Goal: Task Accomplishment & Management: Manage account settings

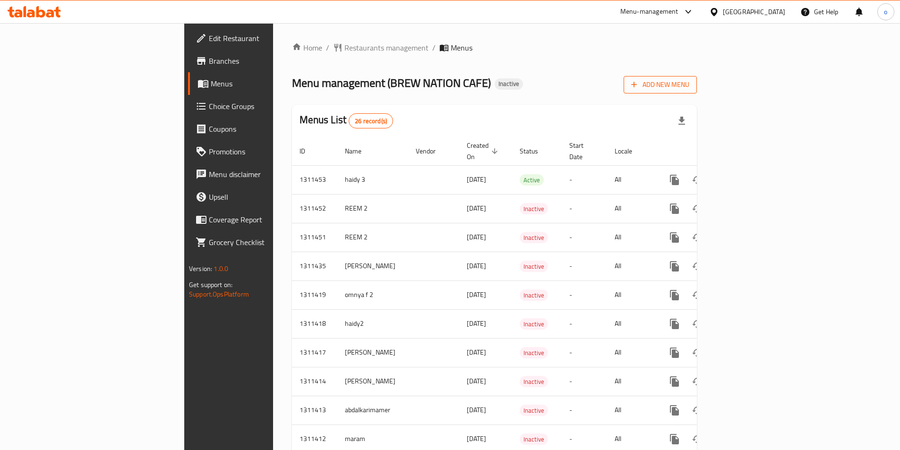
click at [689, 88] on span "Add New Menu" at bounding box center [660, 85] width 58 height 12
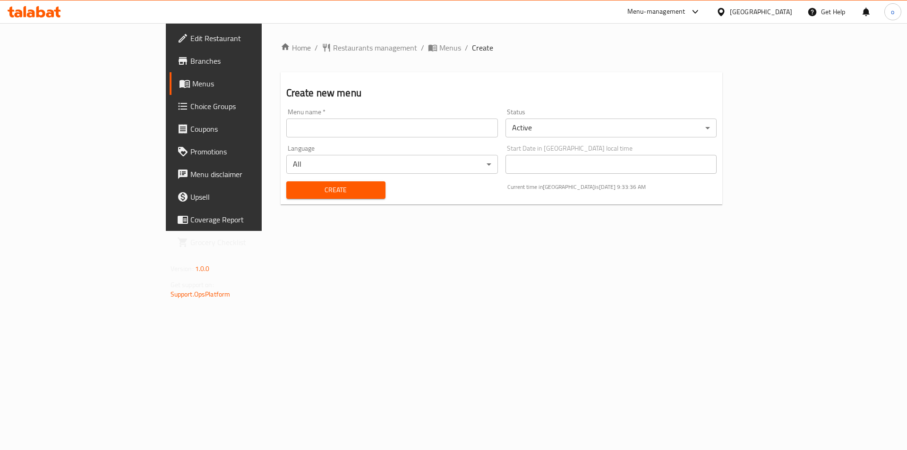
click at [422, 126] on input "text" at bounding box center [392, 128] width 212 height 19
type input "omnya3"
click at [294, 187] on span "Create" at bounding box center [336, 190] width 84 height 12
click at [192, 78] on span "Menus" at bounding box center [251, 83] width 118 height 11
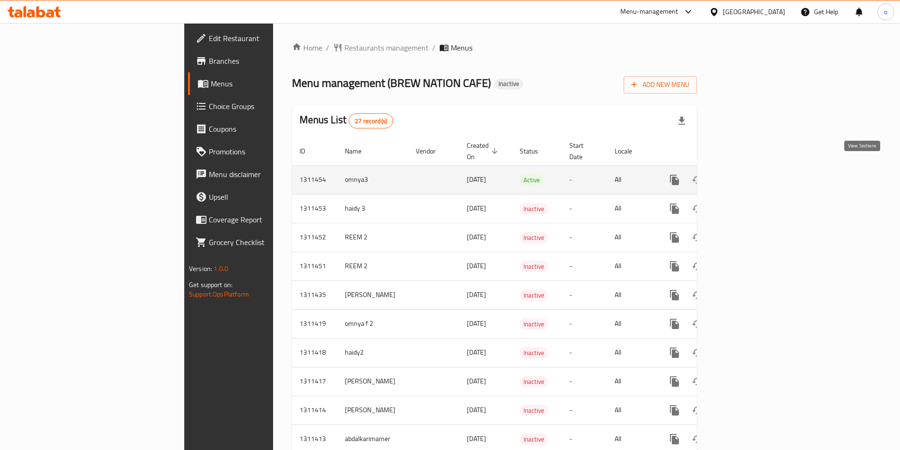
click at [747, 176] on icon "enhanced table" at bounding box center [742, 180] width 9 height 9
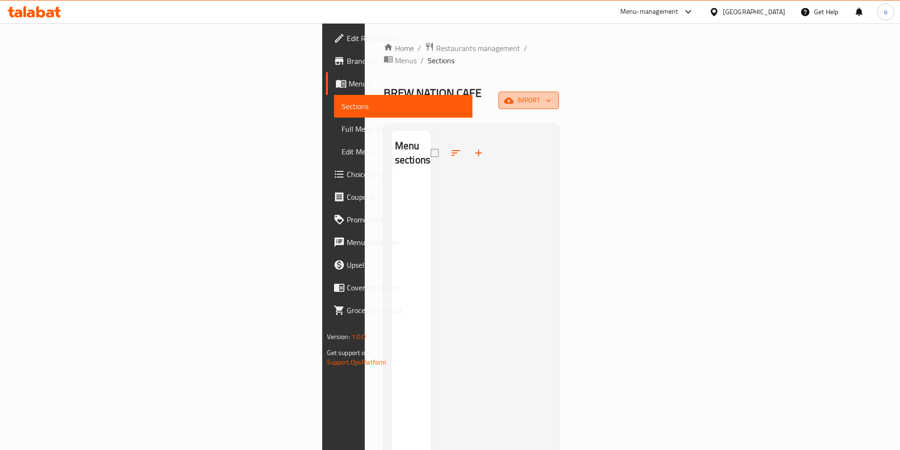
click at [551, 94] on span "import" at bounding box center [528, 100] width 45 height 12
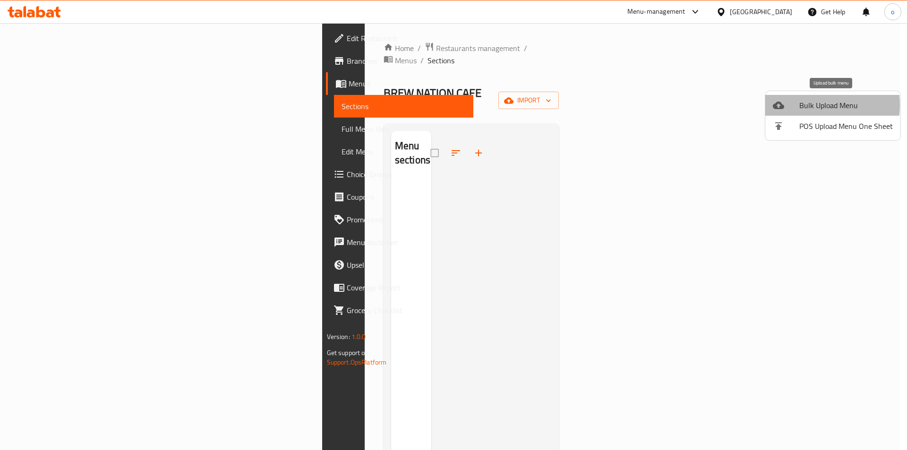
click at [805, 105] on span "Bulk Upload Menu" at bounding box center [846, 105] width 94 height 11
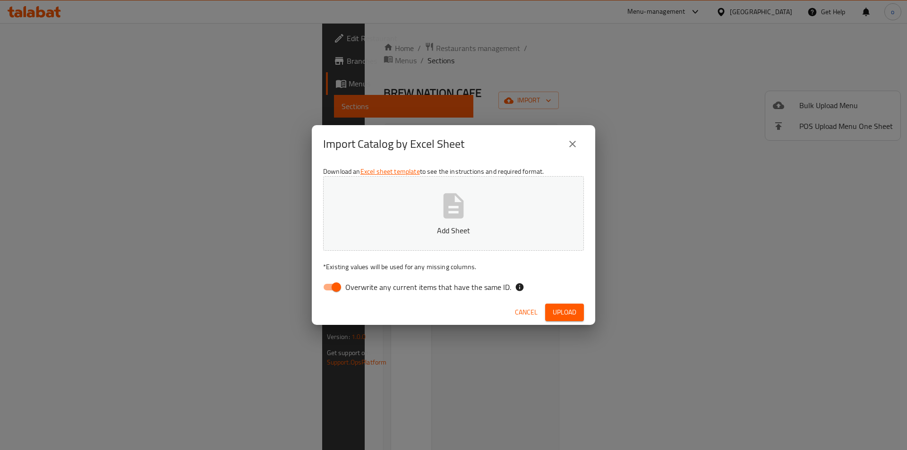
click at [329, 289] on input "Overwrite any current items that have the same ID." at bounding box center [336, 287] width 54 height 18
checkbox input "false"
click at [561, 318] on button "Upload" at bounding box center [564, 312] width 39 height 17
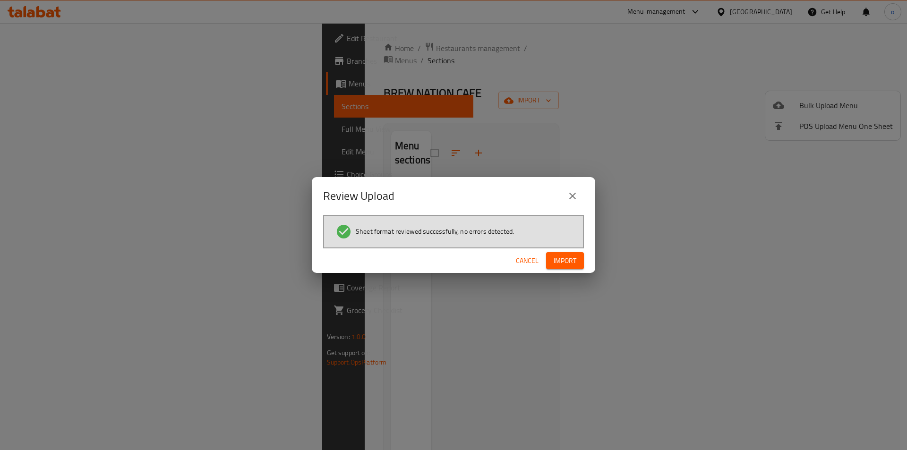
click at [574, 195] on icon "close" at bounding box center [572, 195] width 11 height 11
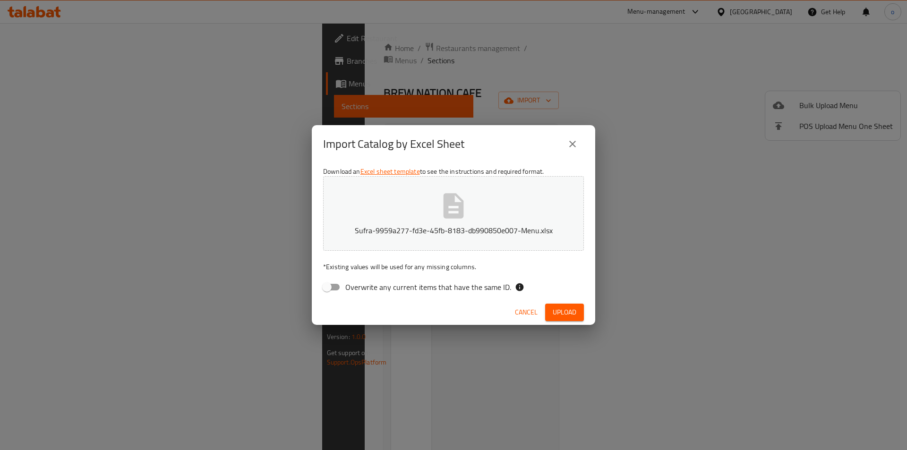
click at [571, 140] on icon "close" at bounding box center [572, 143] width 11 height 11
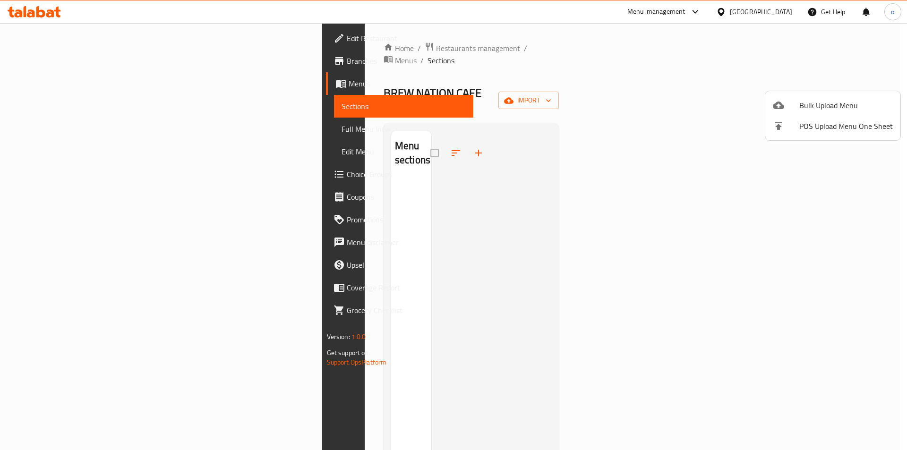
click at [109, 115] on div at bounding box center [453, 225] width 907 height 450
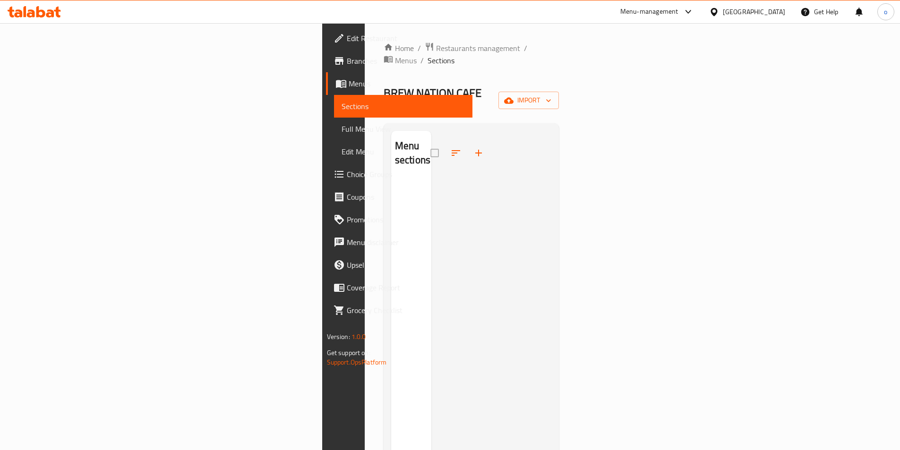
click at [349, 83] on span "Menus" at bounding box center [407, 83] width 116 height 11
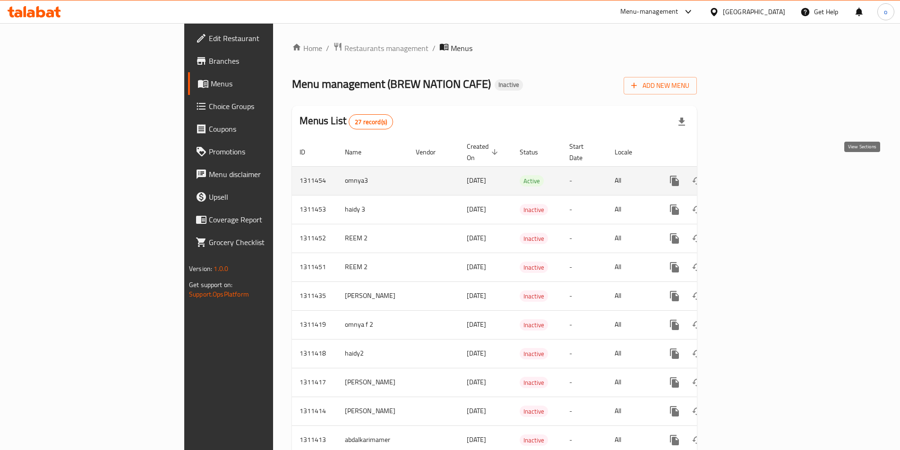
click at [748, 175] on icon "enhanced table" at bounding box center [742, 180] width 11 height 11
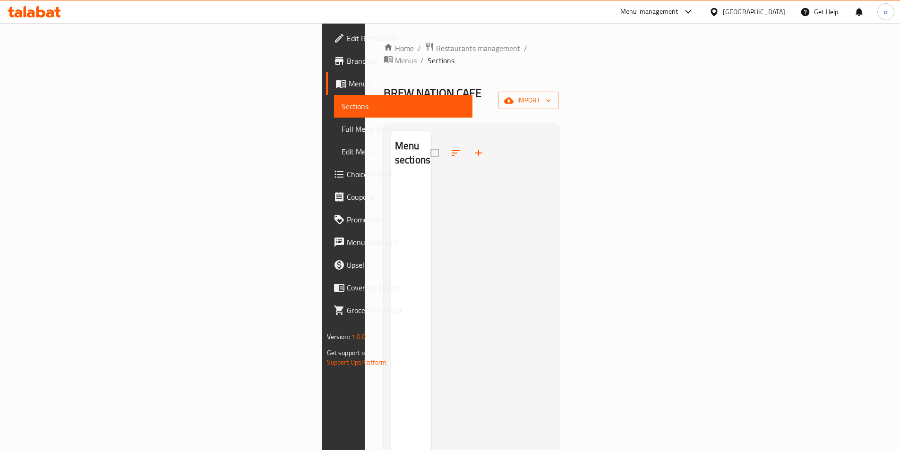
click at [430, 142] on div at bounding box center [460, 153] width 60 height 23
click at [559, 92] on button "import" at bounding box center [528, 100] width 60 height 17
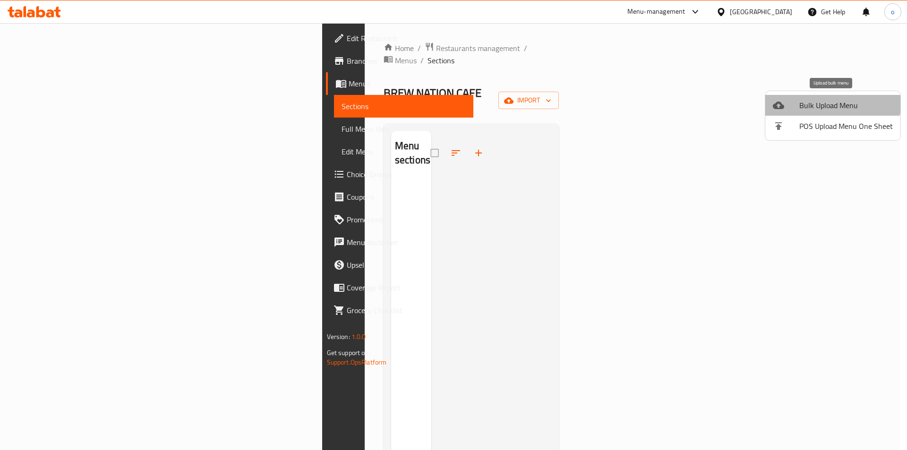
click at [832, 104] on span "Bulk Upload Menu" at bounding box center [846, 105] width 94 height 11
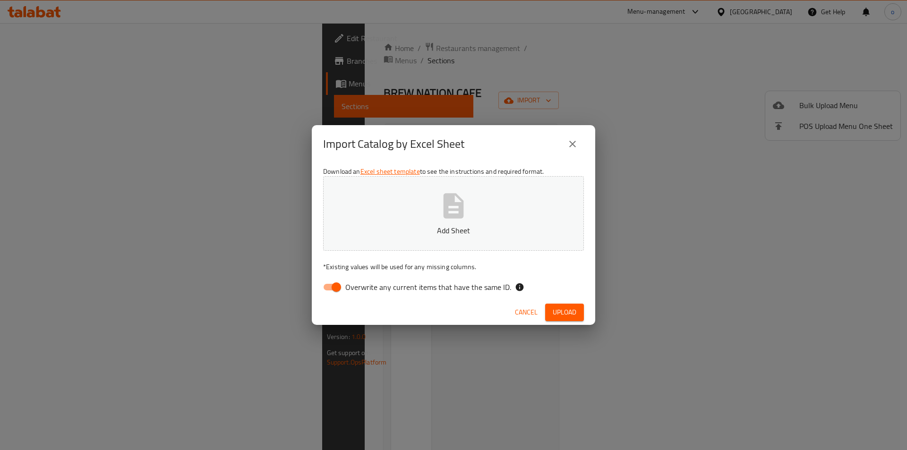
click at [332, 285] on input "Overwrite any current items that have the same ID." at bounding box center [336, 287] width 54 height 18
checkbox input "false"
click at [558, 314] on span "Upload" at bounding box center [565, 312] width 24 height 12
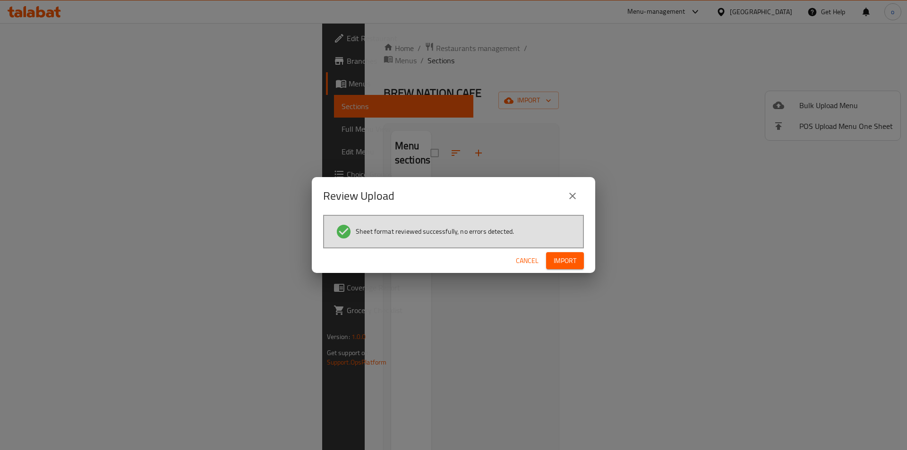
click at [571, 270] on div "Cancel Import" at bounding box center [453, 260] width 283 height 25
click at [571, 263] on span "Import" at bounding box center [564, 261] width 23 height 12
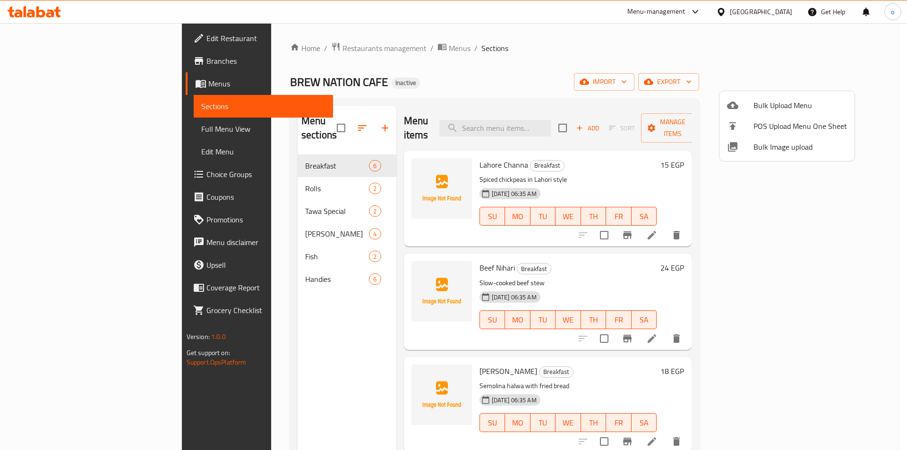
click at [578, 143] on div at bounding box center [453, 225] width 907 height 450
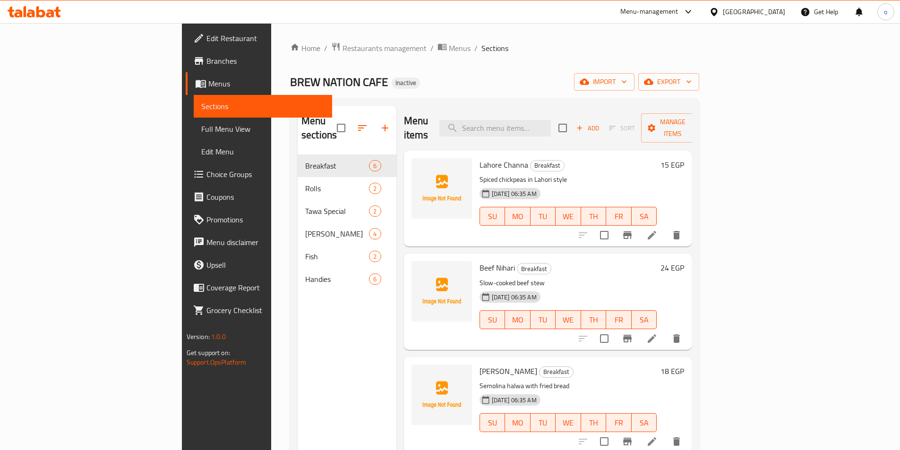
click at [656, 231] on icon at bounding box center [651, 235] width 9 height 9
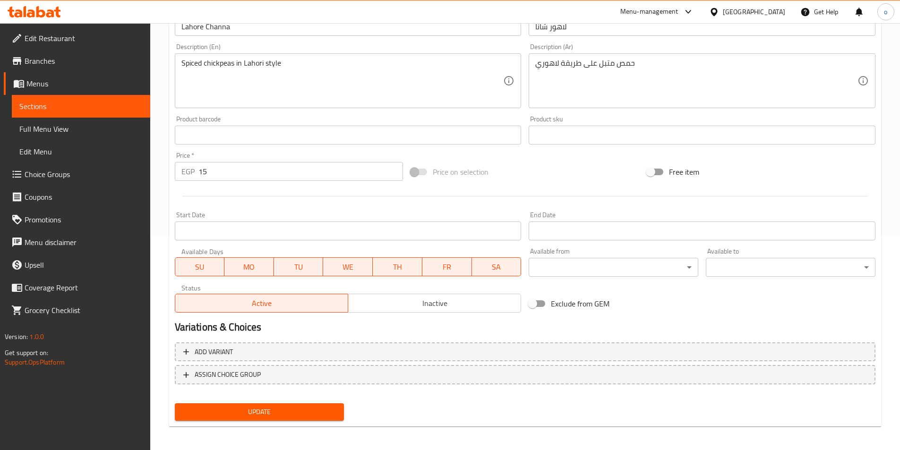
scroll to position [217, 0]
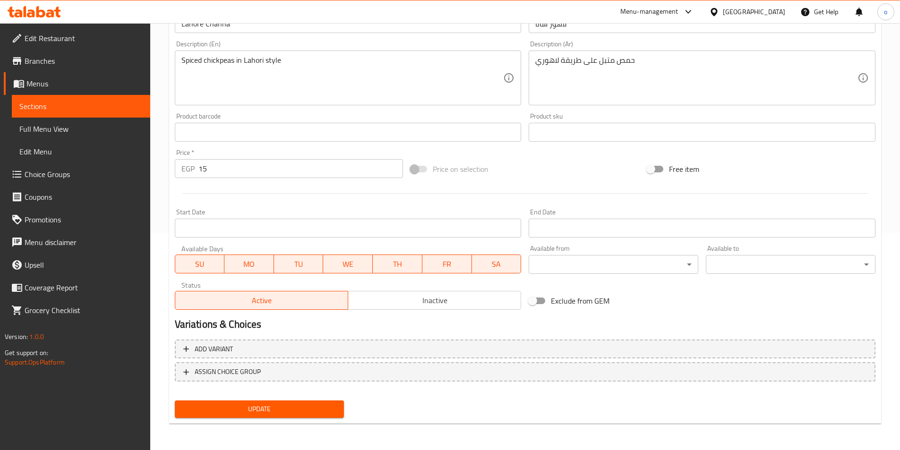
click at [265, 411] on span "Update" at bounding box center [259, 409] width 154 height 12
click at [37, 103] on span "Sections" at bounding box center [80, 106] width 123 height 11
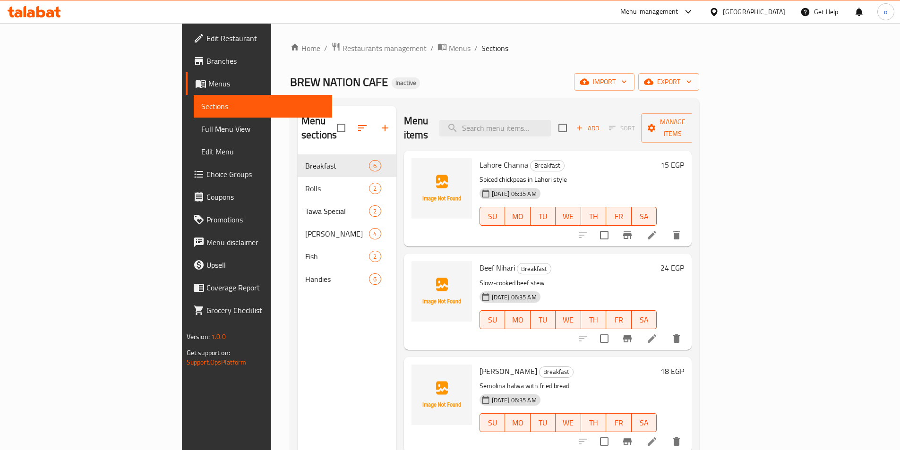
scroll to position [47, 0]
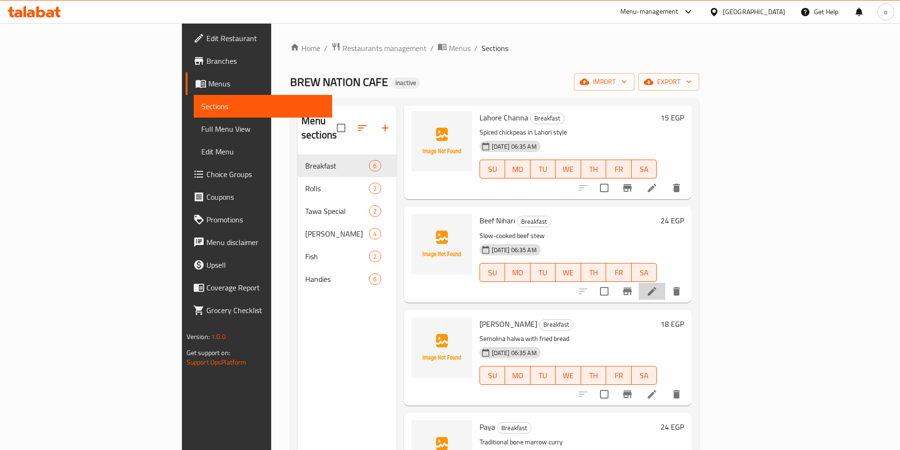
click at [665, 283] on li at bounding box center [651, 291] width 26 height 17
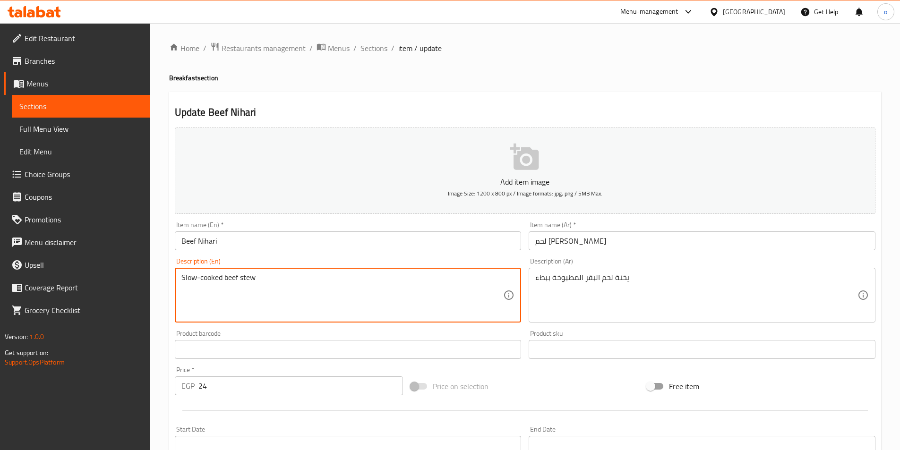
drag, startPoint x: 264, startPoint y: 283, endPoint x: 138, endPoint y: 283, distance: 125.1
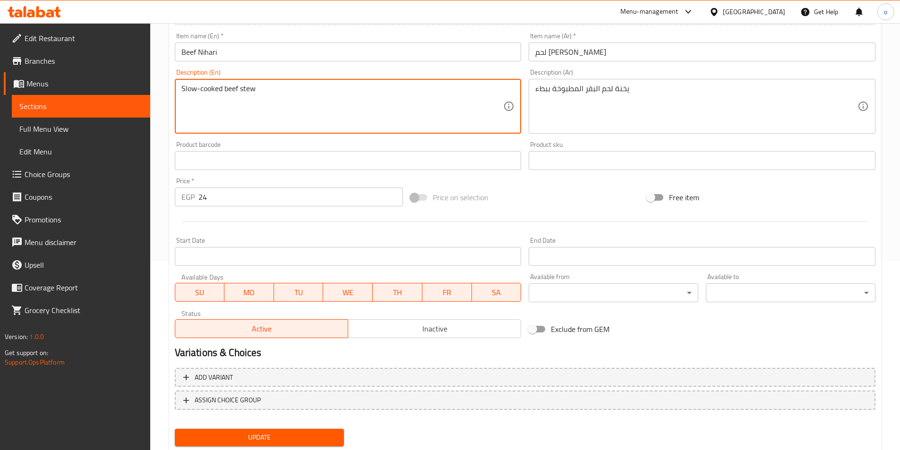
scroll to position [217, 0]
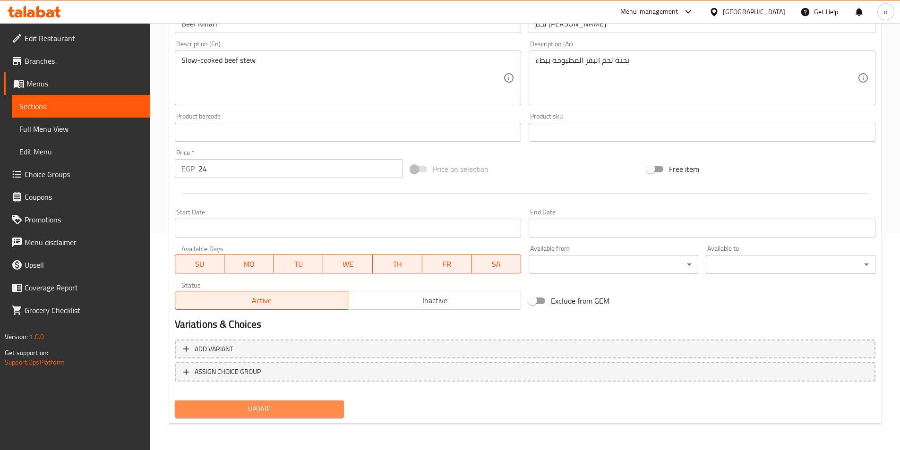
click at [282, 413] on span "Update" at bounding box center [259, 409] width 154 height 12
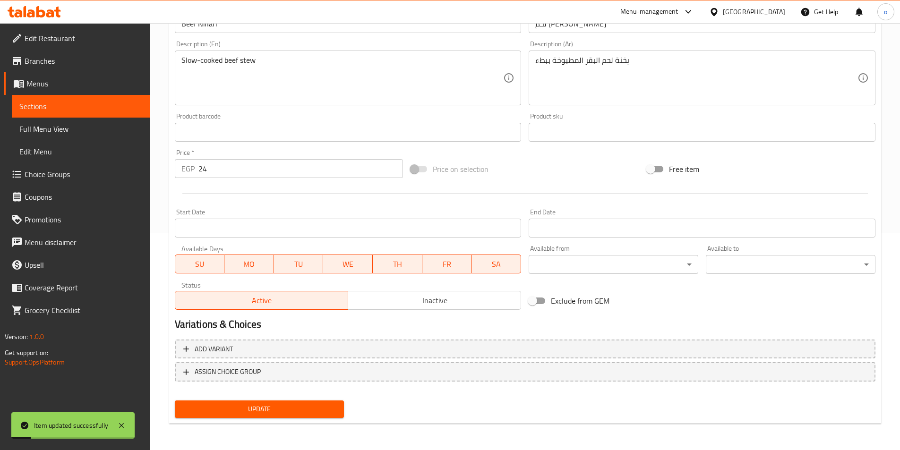
click at [89, 111] on span "Sections" at bounding box center [80, 106] width 123 height 11
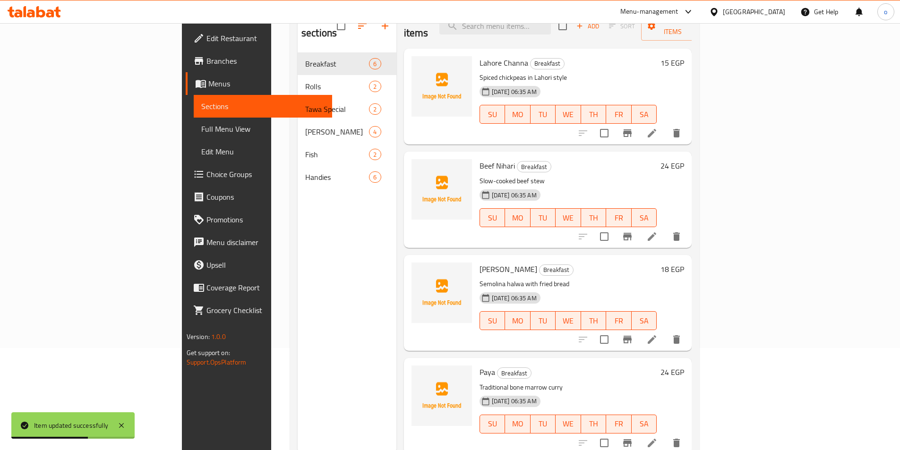
scroll to position [85, 0]
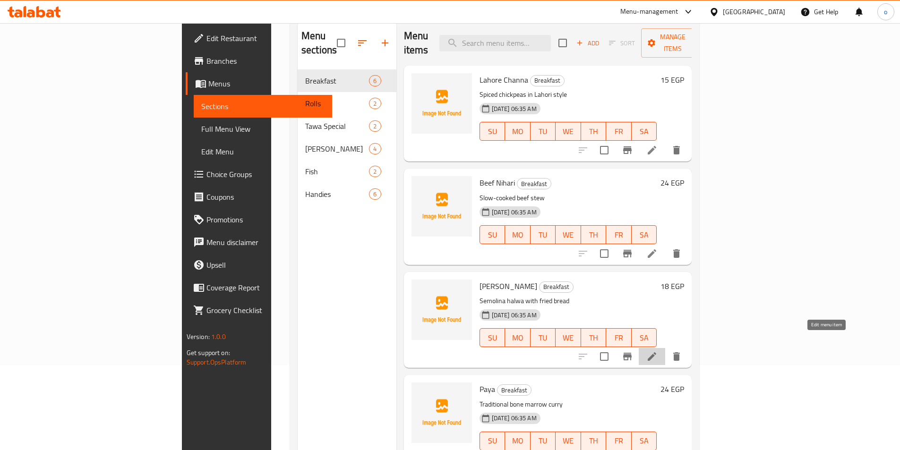
click at [656, 352] on icon at bounding box center [651, 356] width 9 height 9
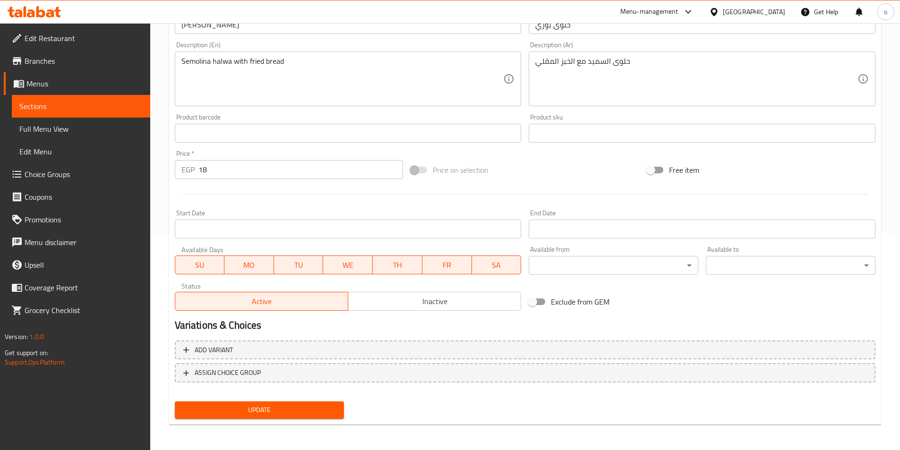
scroll to position [217, 0]
click at [264, 405] on span "Update" at bounding box center [259, 409] width 154 height 12
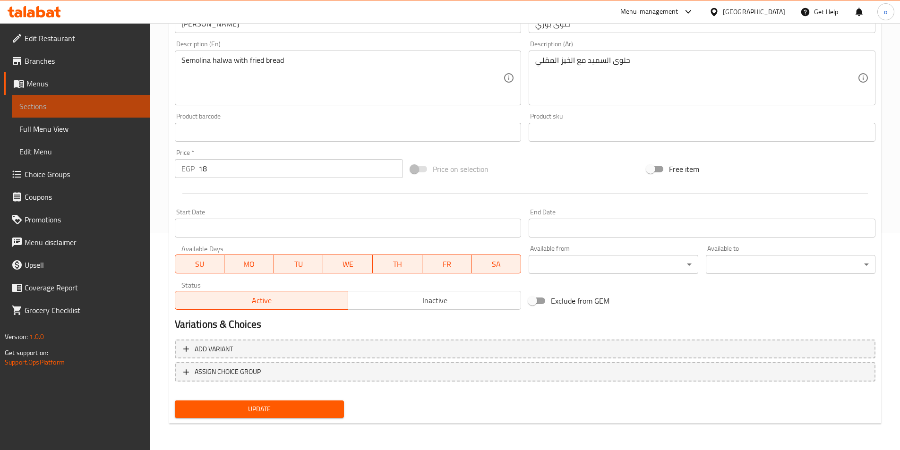
click at [67, 106] on span "Sections" at bounding box center [80, 106] width 123 height 11
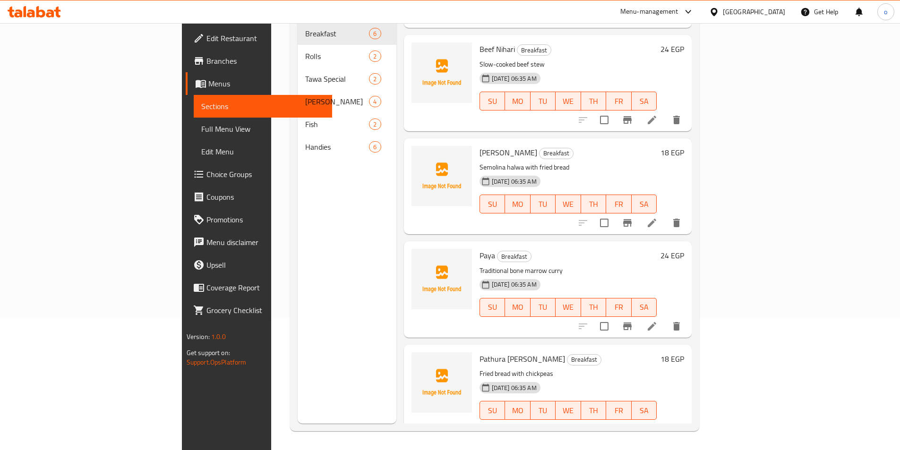
scroll to position [94, 0]
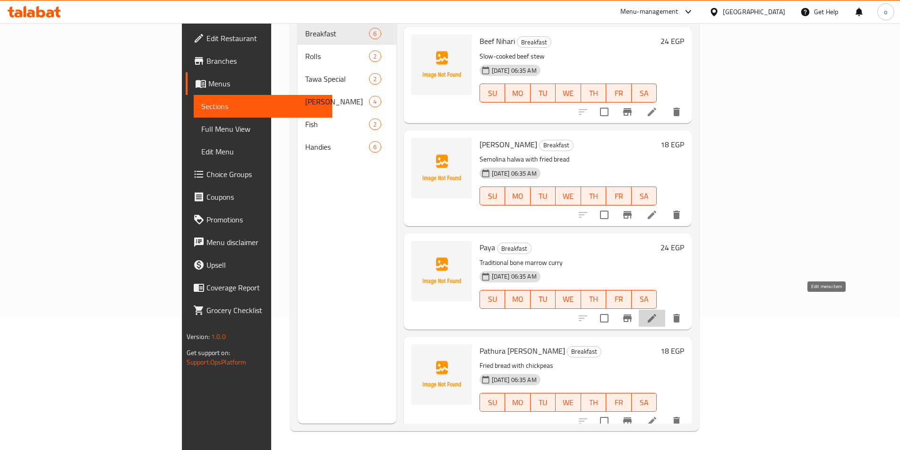
click at [657, 313] on icon at bounding box center [651, 318] width 11 height 11
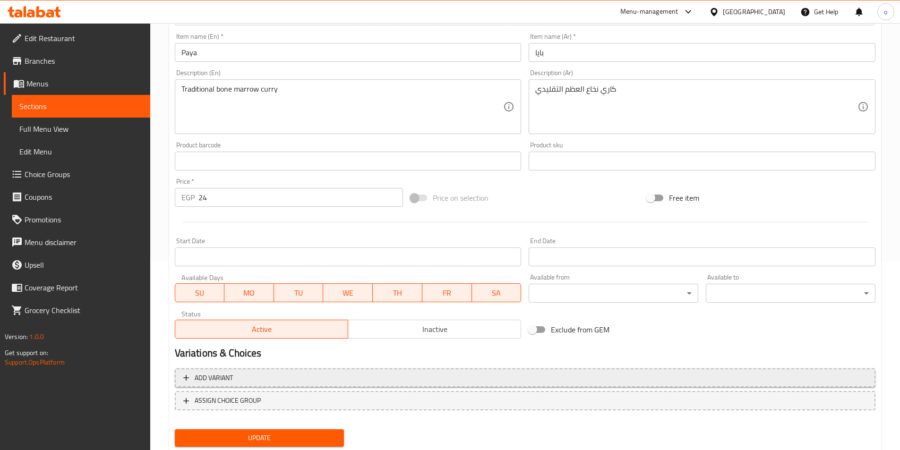
scroll to position [189, 0]
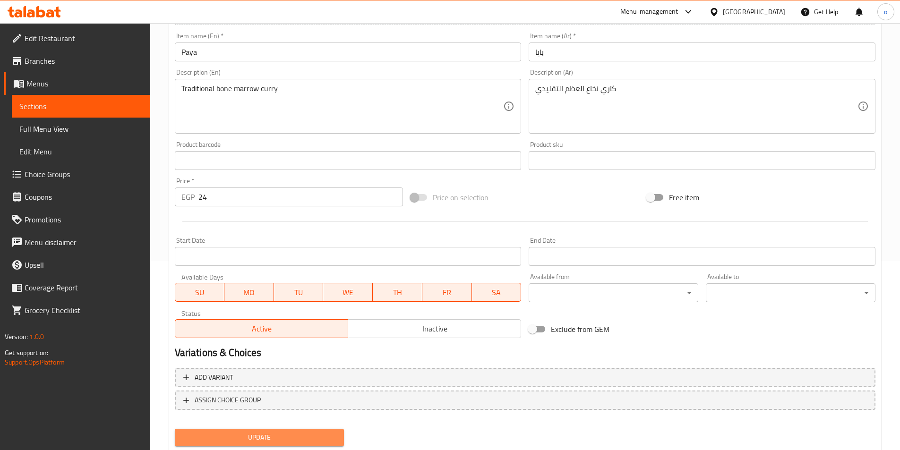
click at [303, 433] on span "Update" at bounding box center [259, 438] width 154 height 12
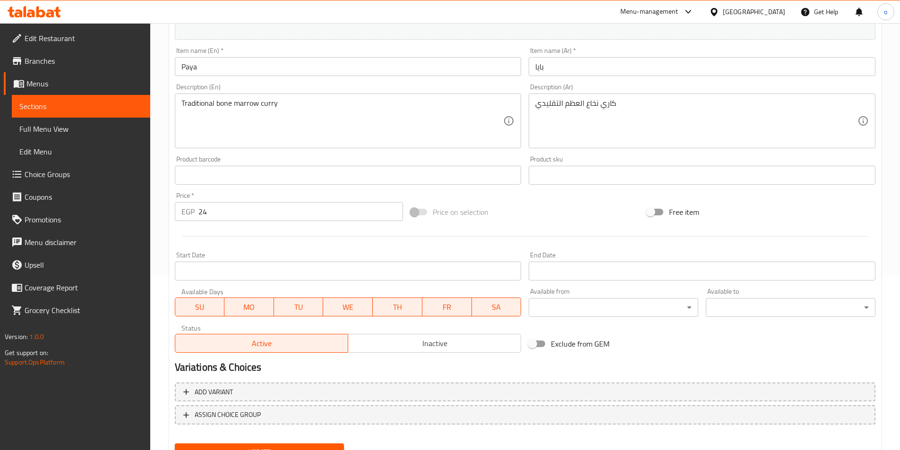
scroll to position [47, 0]
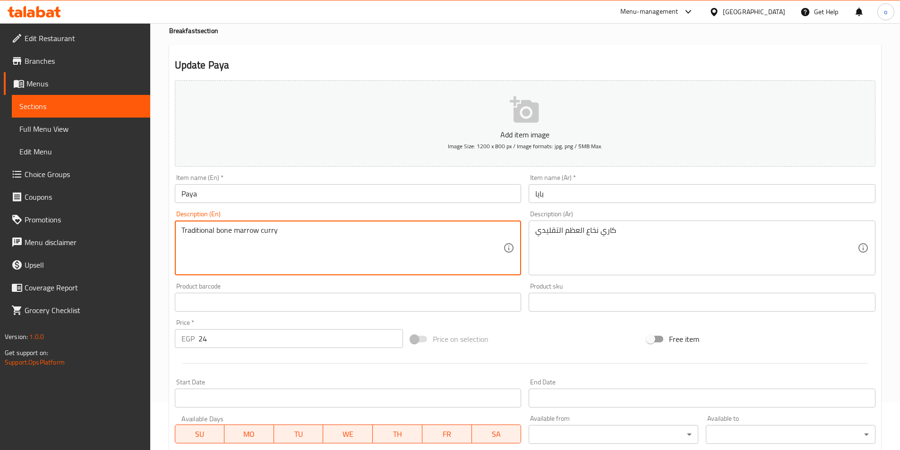
drag, startPoint x: 232, startPoint y: 232, endPoint x: 214, endPoint y: 232, distance: 17.5
drag, startPoint x: 257, startPoint y: 234, endPoint x: 234, endPoint y: 234, distance: 23.1
click at [234, 234] on textarea "Traditional bone marrow curry" at bounding box center [342, 248] width 322 height 45
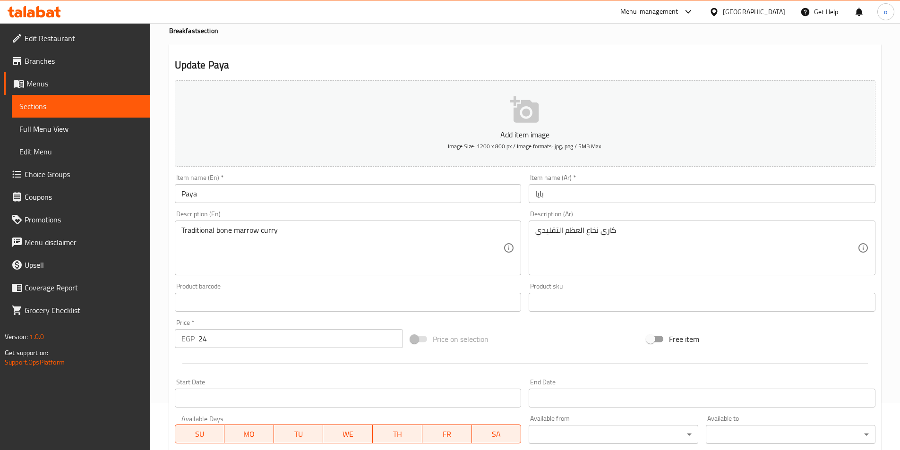
click at [276, 240] on textarea "Traditional bone marrow curry" at bounding box center [342, 248] width 322 height 45
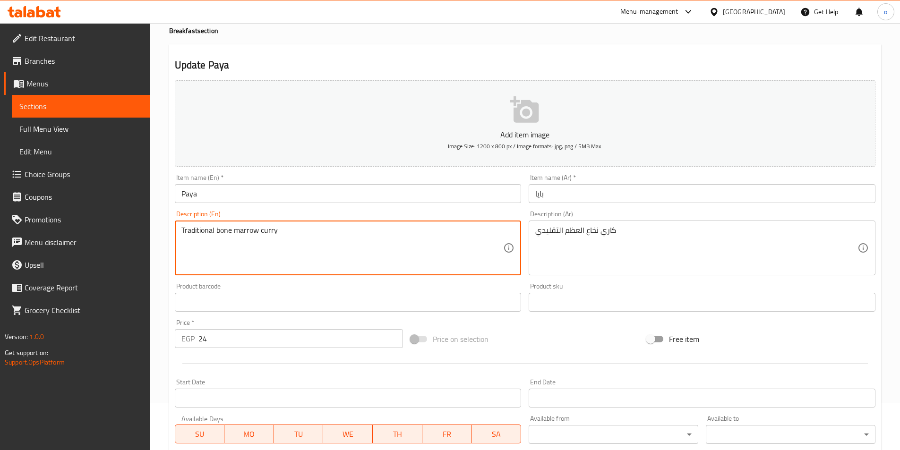
drag, startPoint x: 274, startPoint y: 234, endPoint x: 257, endPoint y: 230, distance: 17.4
click at [257, 230] on textarea "Traditional bone marrow curry" at bounding box center [342, 248] width 322 height 45
click at [260, 237] on textarea "Traditional bone marrow curry" at bounding box center [342, 248] width 322 height 45
drag, startPoint x: 276, startPoint y: 231, endPoint x: 261, endPoint y: 230, distance: 15.2
click at [261, 230] on textarea "Traditional bone marrow curry" at bounding box center [342, 248] width 322 height 45
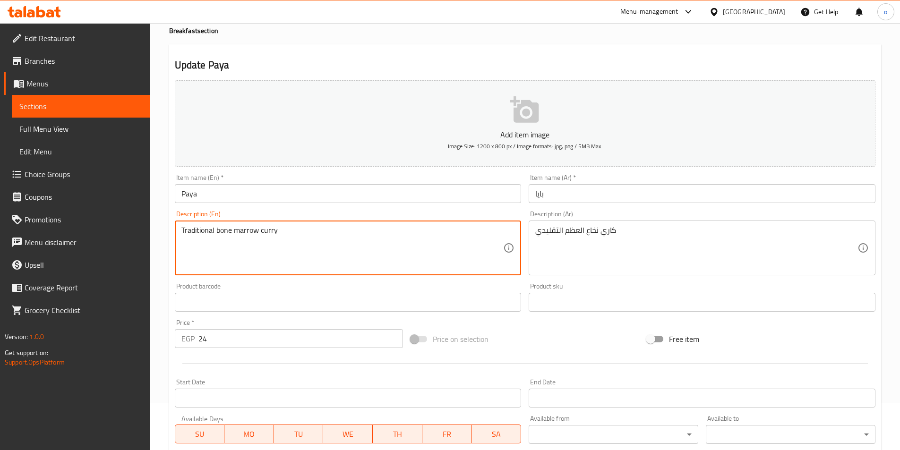
drag, startPoint x: 230, startPoint y: 229, endPoint x: 220, endPoint y: 230, distance: 10.0
click at [220, 230] on textarea "Traditional bone marrow curry" at bounding box center [342, 248] width 322 height 45
click at [227, 247] on textarea "Traditional bone marrow curry" at bounding box center [342, 248] width 322 height 45
drag, startPoint x: 231, startPoint y: 230, endPoint x: 216, endPoint y: 230, distance: 15.1
click at [216, 230] on textarea "Traditional bone marrow curry" at bounding box center [342, 248] width 322 height 45
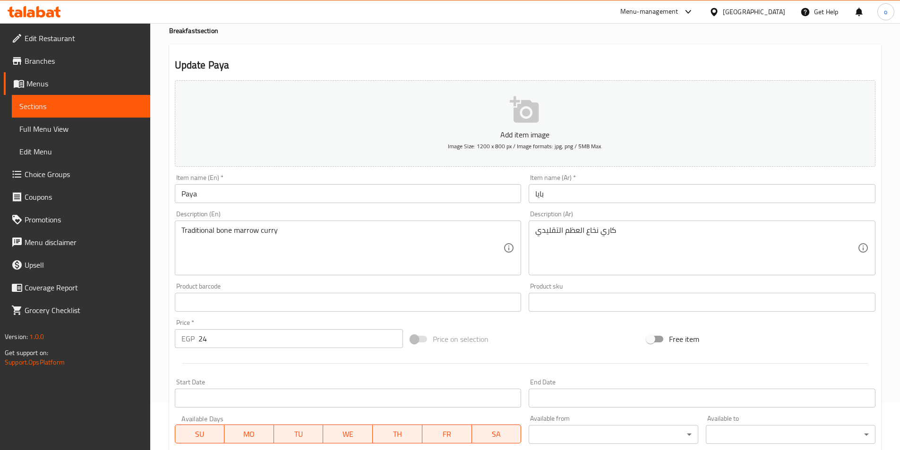
click at [213, 229] on textarea "Traditional bone marrow curry" at bounding box center [342, 248] width 322 height 45
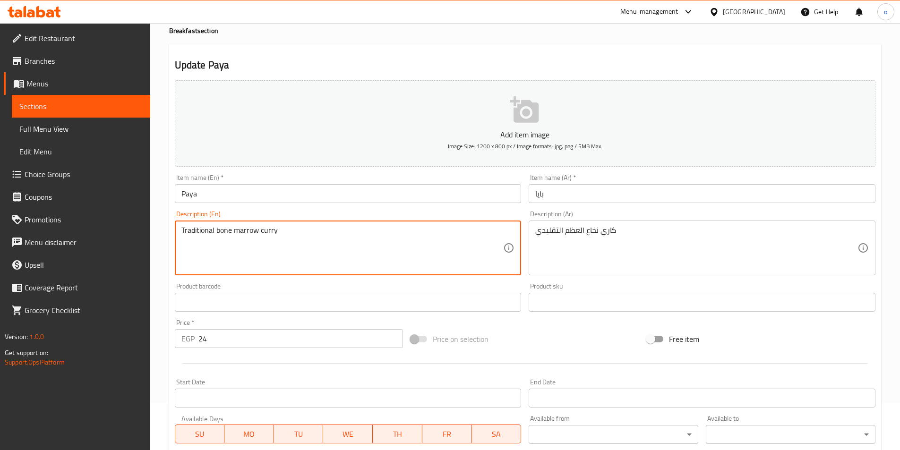
drag, startPoint x: 213, startPoint y: 229, endPoint x: 171, endPoint y: 229, distance: 42.0
click at [171, 229] on div "Description (En) Traditional bone marrow [PERSON_NAME] Description (En)" at bounding box center [348, 243] width 354 height 72
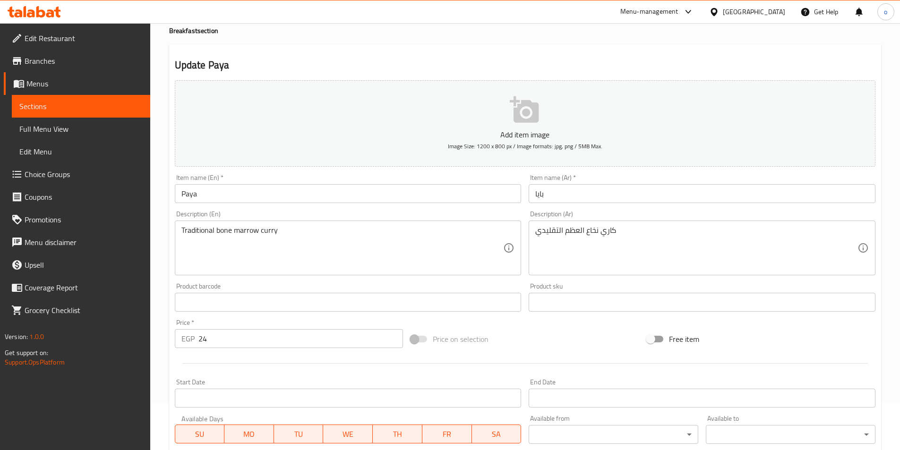
click at [380, 246] on textarea "Traditional bone marrow curry" at bounding box center [342, 248] width 322 height 45
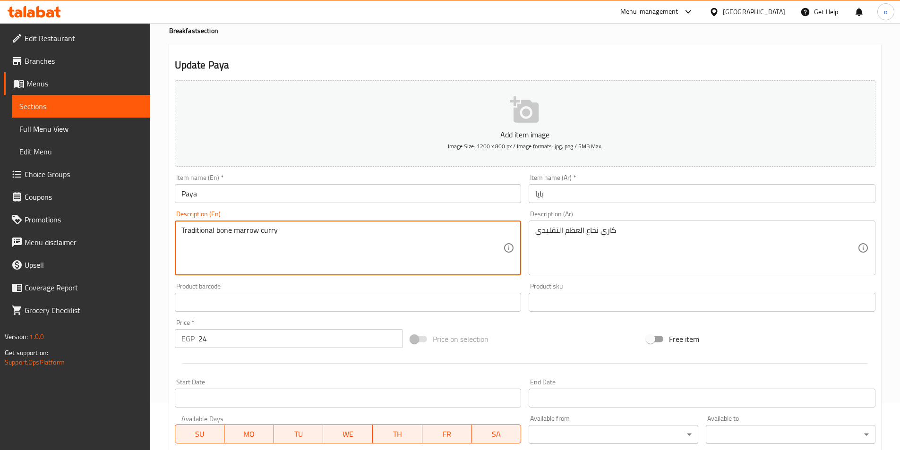
drag, startPoint x: 259, startPoint y: 230, endPoint x: 236, endPoint y: 232, distance: 22.7
click at [236, 232] on textarea "Traditional bone marrow curry" at bounding box center [342, 248] width 322 height 45
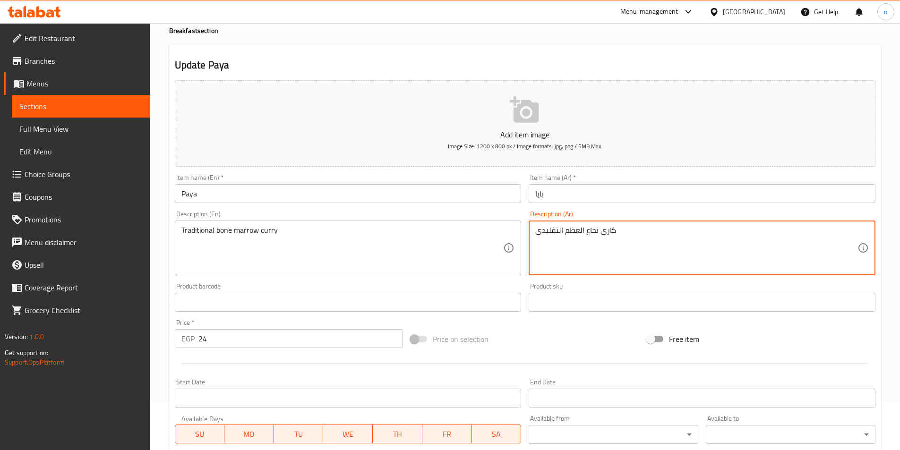
drag, startPoint x: 565, startPoint y: 232, endPoint x: 585, endPoint y: 232, distance: 19.8
click at [585, 232] on textarea "كاري نخاع العظم التقليدي" at bounding box center [696, 248] width 322 height 45
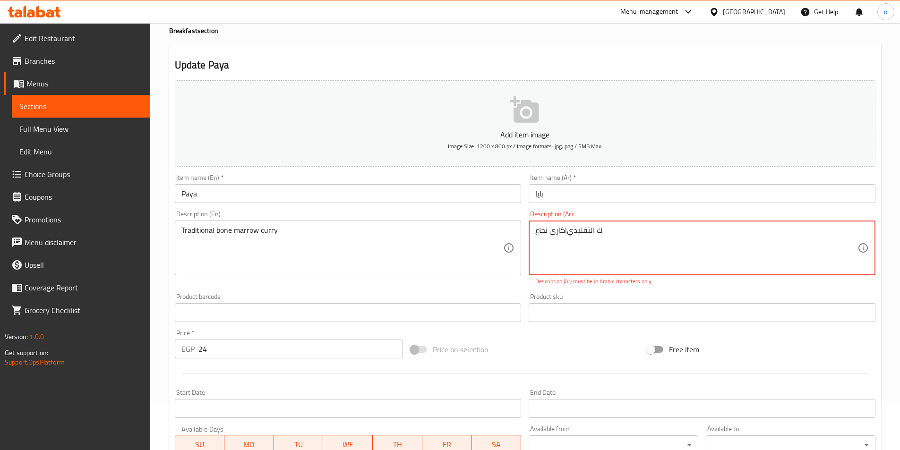
type textarea "كاري نخاعl التقليدي"
drag, startPoint x: 598, startPoint y: 231, endPoint x: 519, endPoint y: 238, distance: 79.6
click at [519, 238] on div "Add item image Image Size: 1200 x 800 px / Image formats: jpg, png / 5MB Max. I…" at bounding box center [525, 285] width 708 height 417
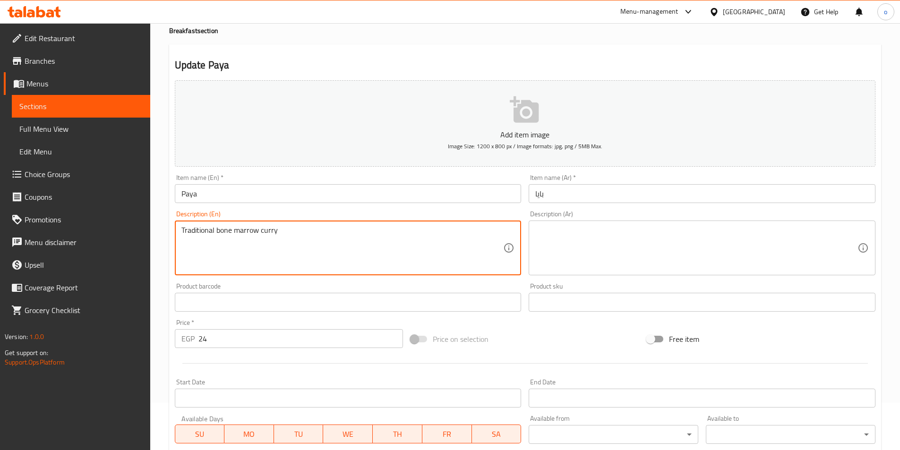
type textarea "Traditiyonal bone marrow curr"
click at [285, 248] on textarea "Traditiyonal bone marrow curr" at bounding box center [342, 248] width 322 height 45
drag, startPoint x: 282, startPoint y: 231, endPoint x: 155, endPoint y: 226, distance: 127.1
click at [155, 226] on div "Home / Restaurants management / Menus / Sections / item / update Breakfast sect…" at bounding box center [524, 298] width 749 height 644
click at [273, 253] on textarea at bounding box center [342, 248] width 322 height 45
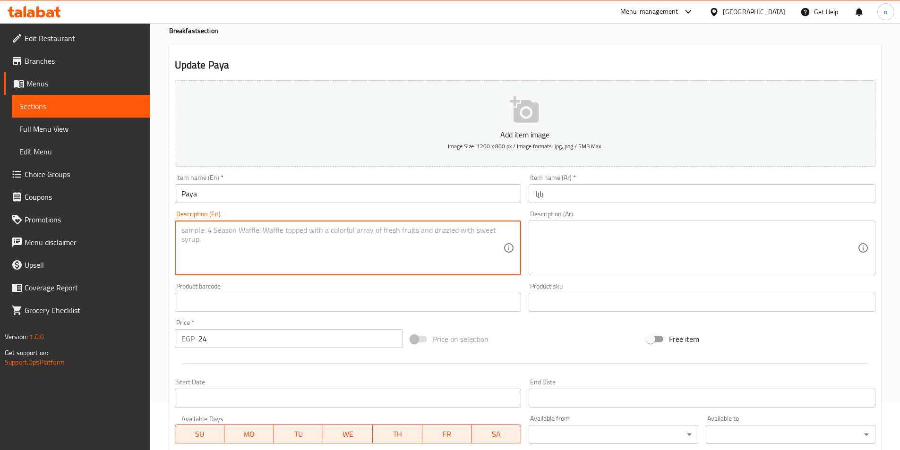
paste textarea "Traditional bone marrow curry"
type textarea "Traditional bone marrow curry"
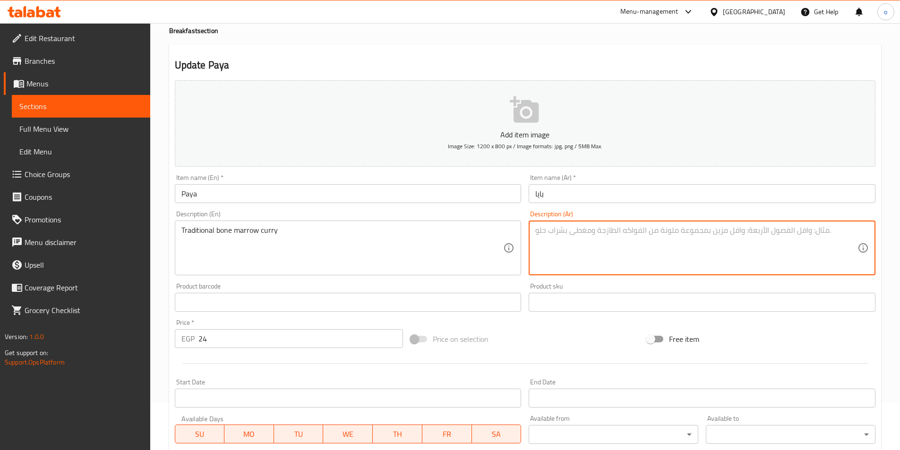
click at [576, 242] on textarea at bounding box center [696, 248] width 322 height 45
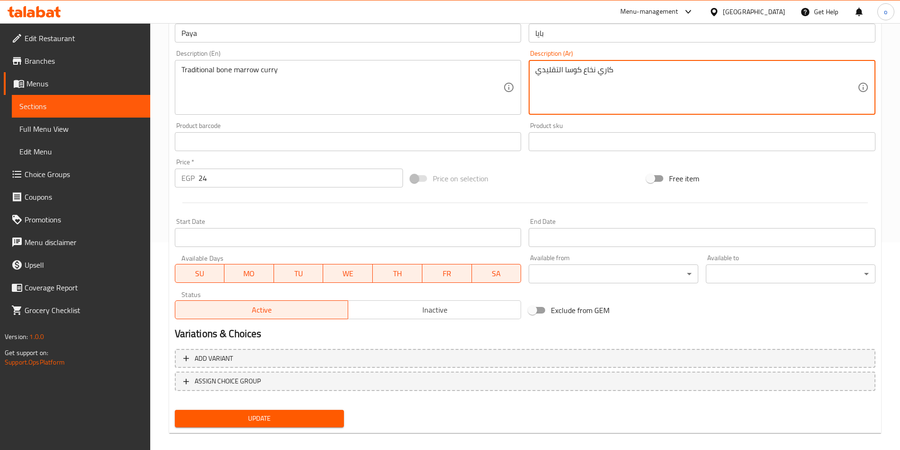
scroll to position [217, 0]
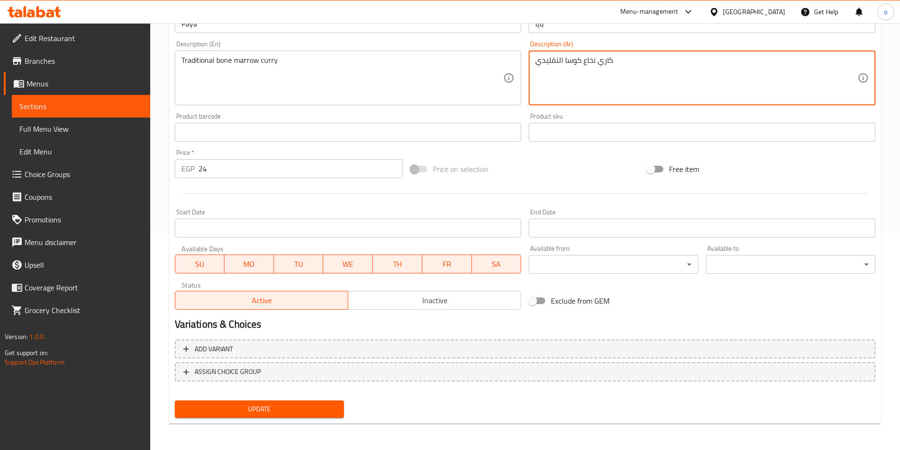
type textarea "كاري نخاع كوسا التقليدي"
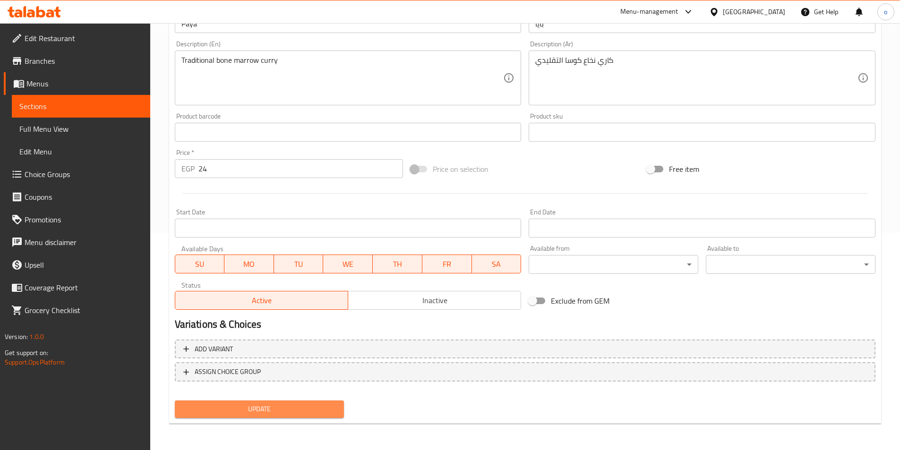
click at [298, 411] on span "Update" at bounding box center [259, 409] width 154 height 12
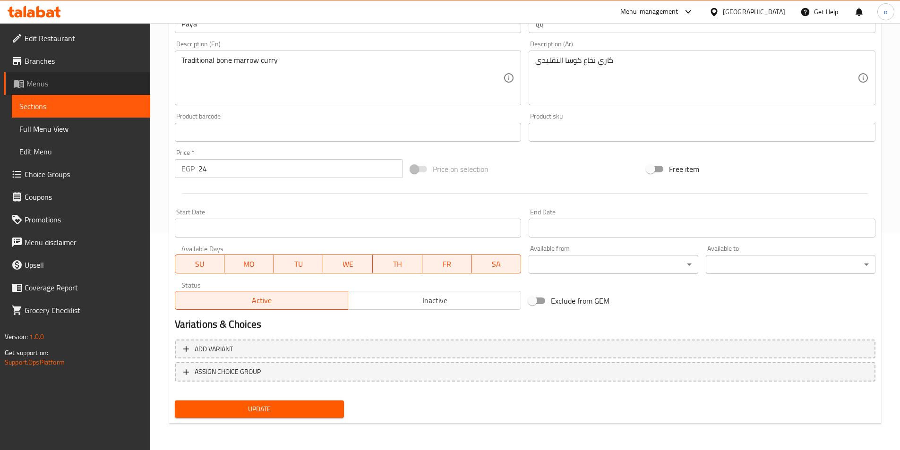
click at [105, 91] on link "Menus" at bounding box center [77, 83] width 146 height 23
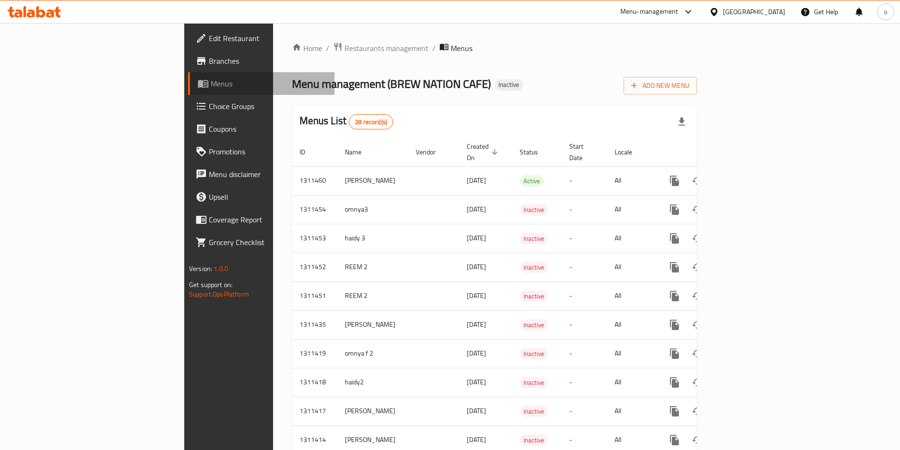
click at [211, 82] on span "Menus" at bounding box center [269, 83] width 116 height 11
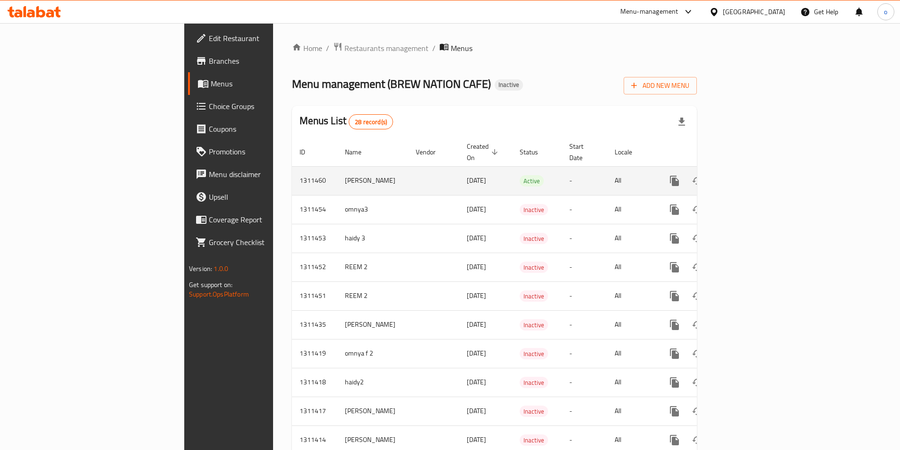
click at [747, 177] on icon "enhanced table" at bounding box center [742, 181] width 9 height 9
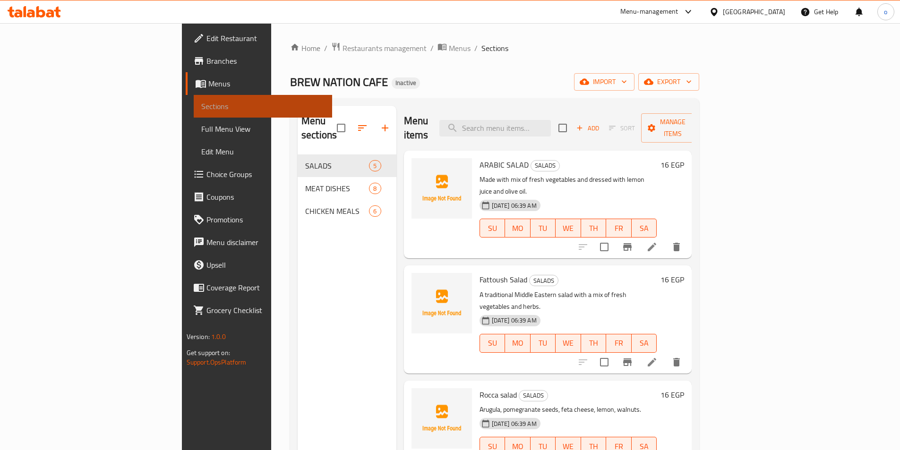
click at [201, 104] on span "Sections" at bounding box center [262, 106] width 123 height 11
click at [208, 86] on span "Menus" at bounding box center [266, 83] width 116 height 11
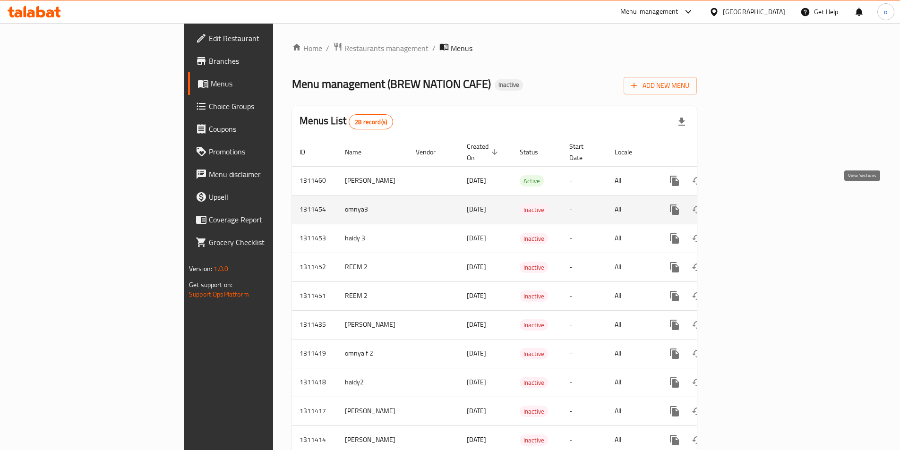
click at [747, 205] on icon "enhanced table" at bounding box center [742, 209] width 9 height 9
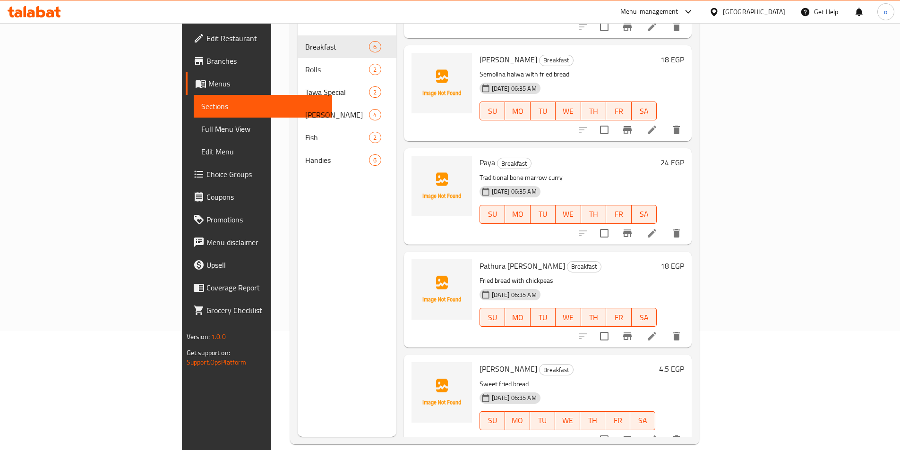
scroll to position [132, 0]
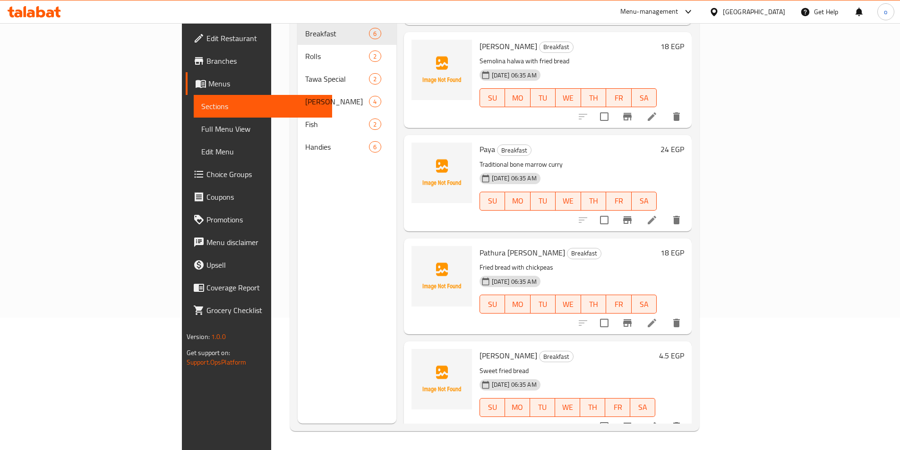
click at [665, 315] on li at bounding box center [651, 323] width 26 height 17
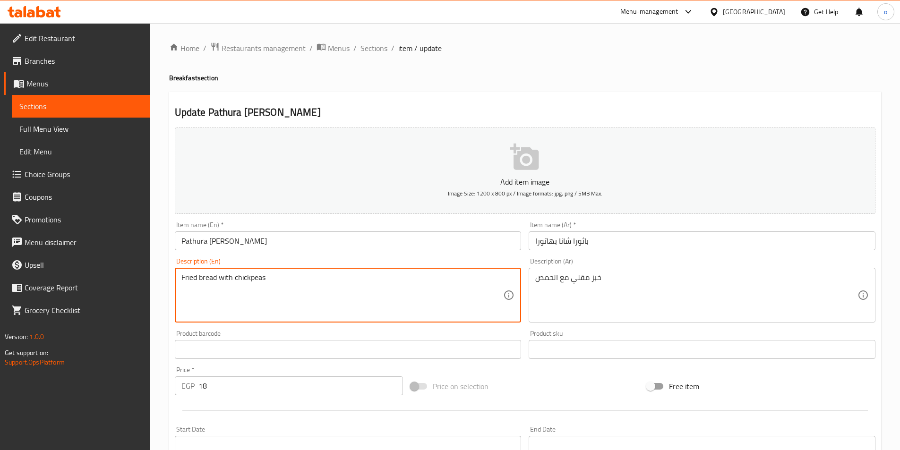
drag, startPoint x: 263, startPoint y: 281, endPoint x: 235, endPoint y: 281, distance: 27.4
click at [235, 281] on textarea "Fried bread with chickpeas" at bounding box center [342, 295] width 322 height 45
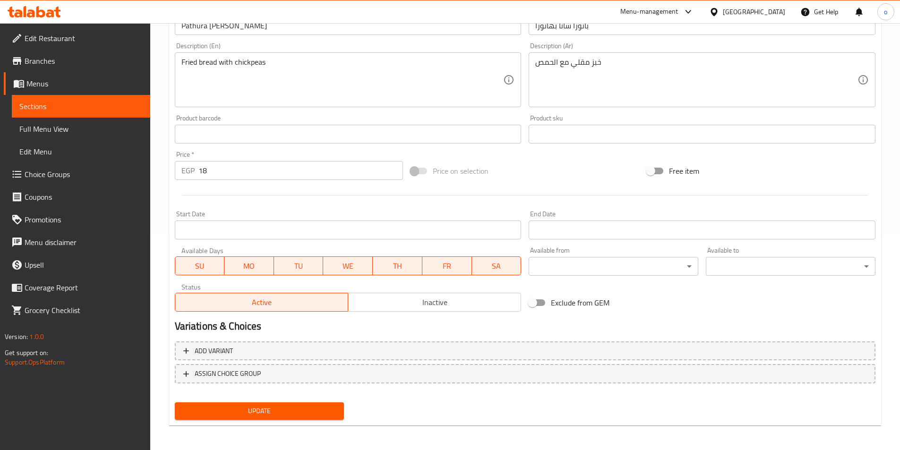
scroll to position [217, 0]
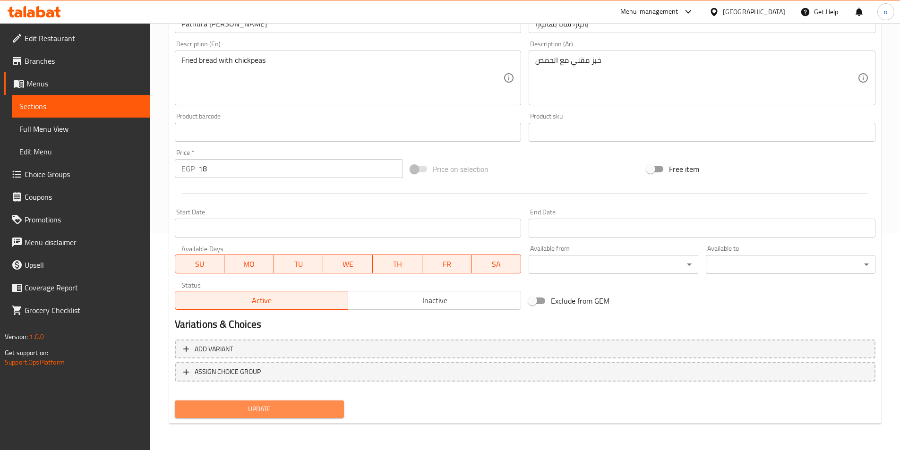
click at [299, 403] on button "Update" at bounding box center [260, 408] width 170 height 17
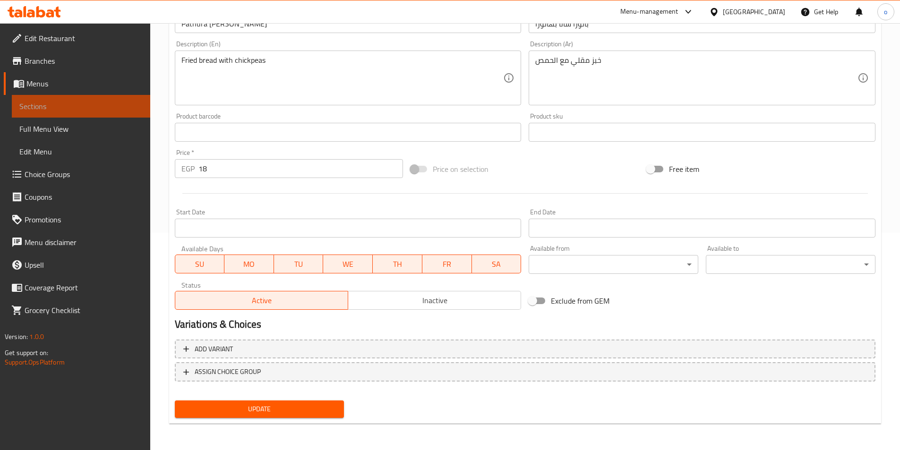
click at [68, 112] on link "Sections" at bounding box center [81, 106] width 138 height 23
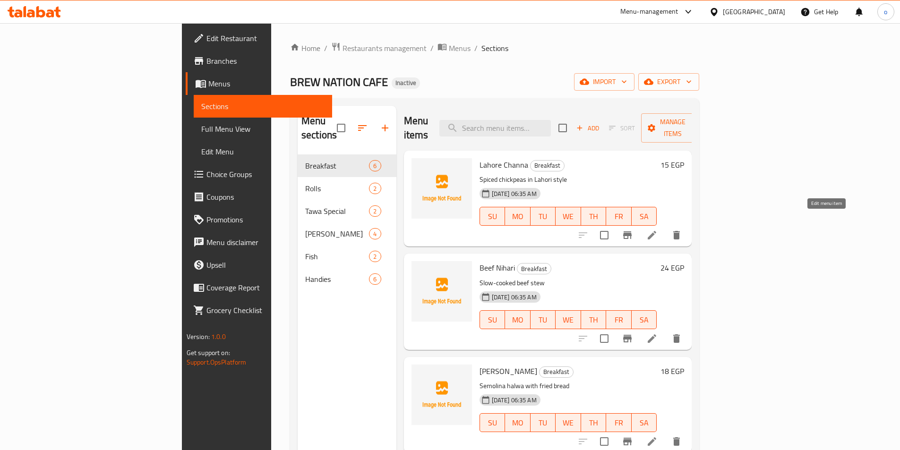
click at [656, 231] on icon at bounding box center [651, 235] width 9 height 9
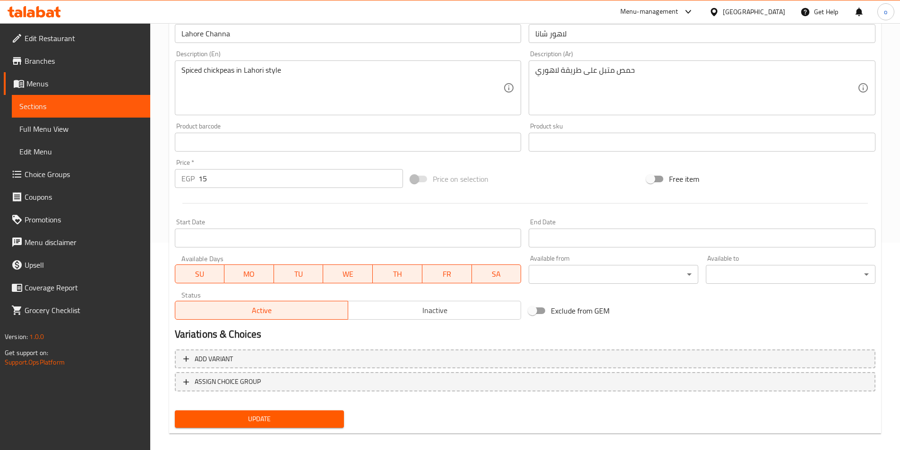
scroll to position [217, 0]
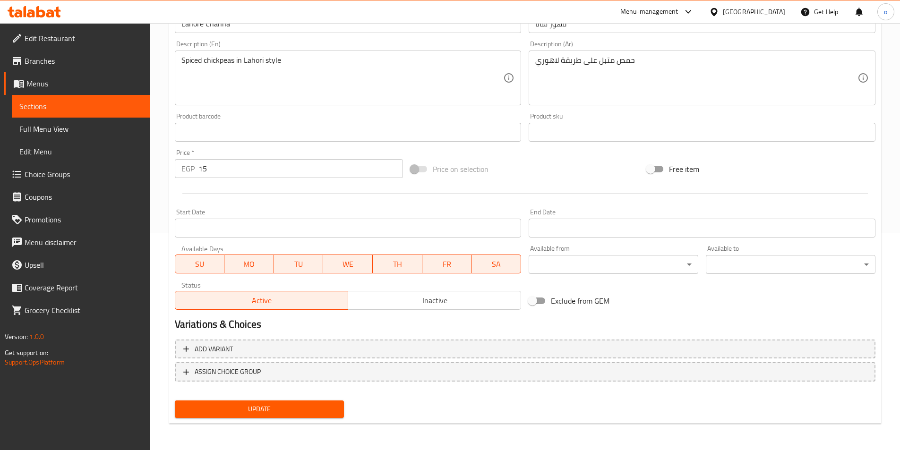
click at [245, 408] on span "Update" at bounding box center [259, 409] width 154 height 12
click at [264, 413] on span "Update" at bounding box center [259, 409] width 154 height 12
click at [112, 110] on span "Sections" at bounding box center [80, 106] width 123 height 11
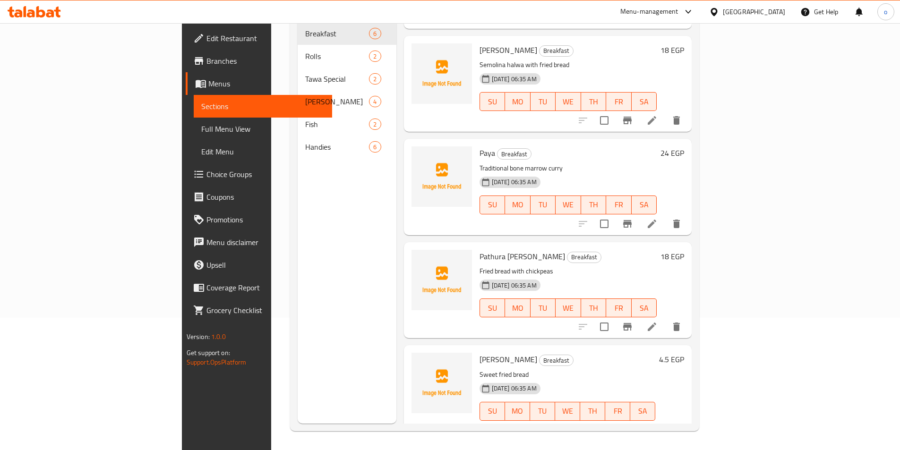
scroll to position [193, 0]
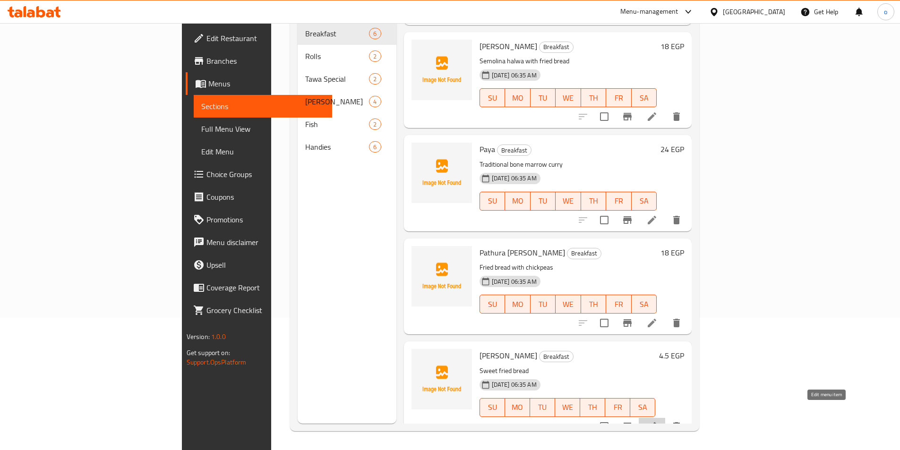
click at [656, 422] on icon at bounding box center [651, 426] width 9 height 9
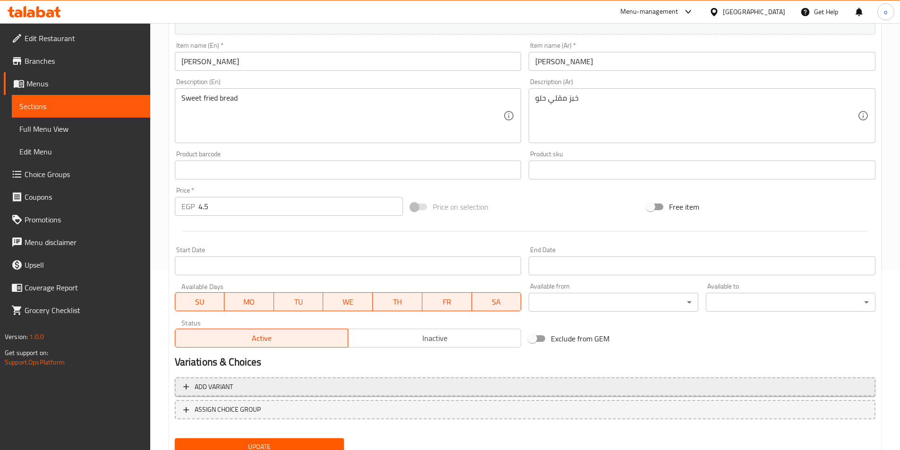
scroll to position [217, 0]
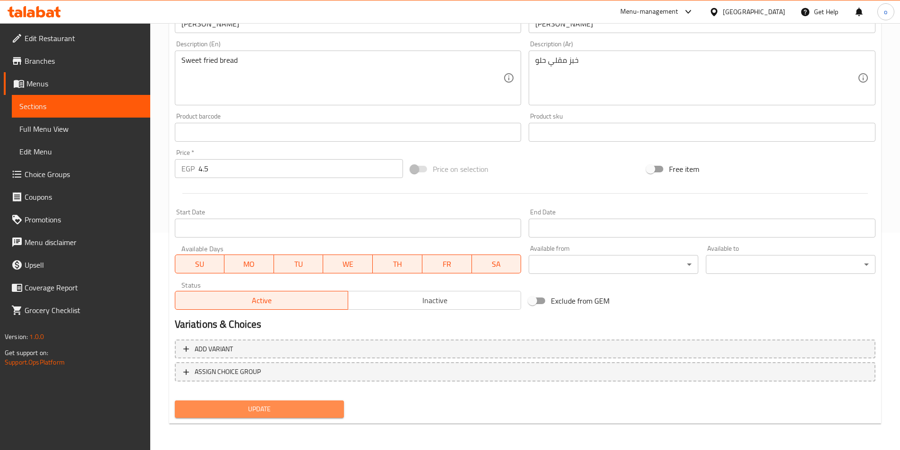
click at [244, 417] on button "Update" at bounding box center [260, 408] width 170 height 17
click at [321, 417] on button "Update" at bounding box center [260, 408] width 170 height 17
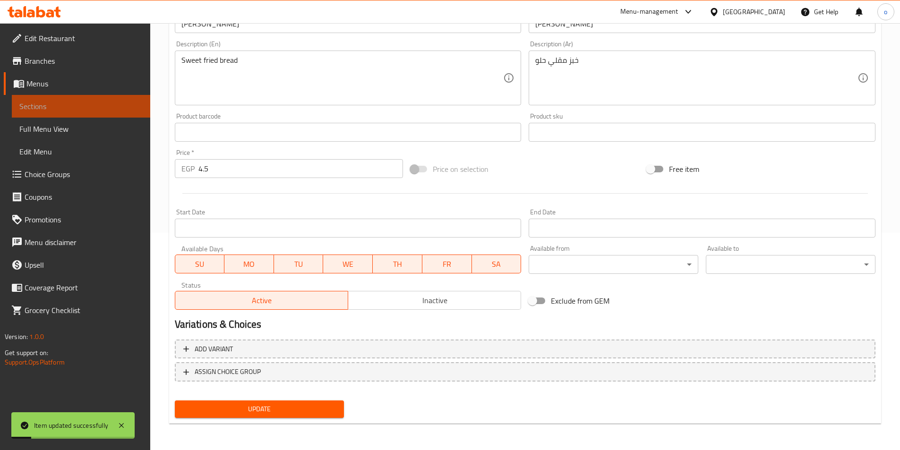
click at [97, 99] on link "Sections" at bounding box center [81, 106] width 138 height 23
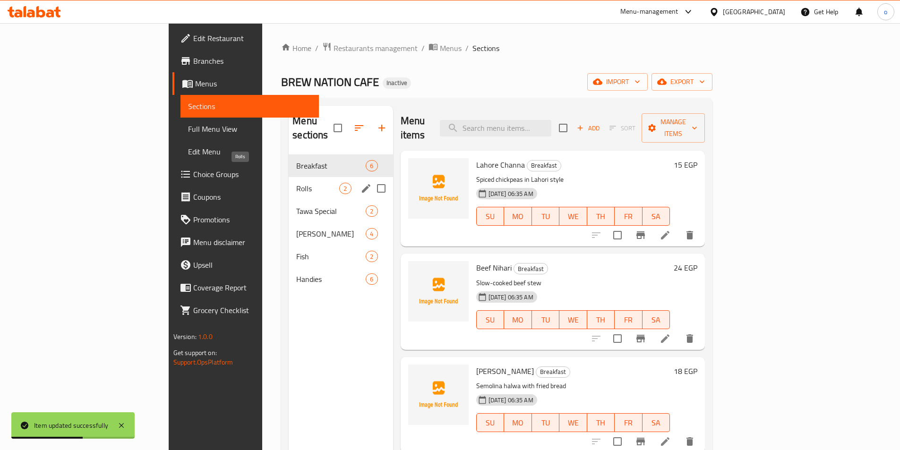
click at [296, 183] on span "Rolls" at bounding box center [317, 188] width 43 height 11
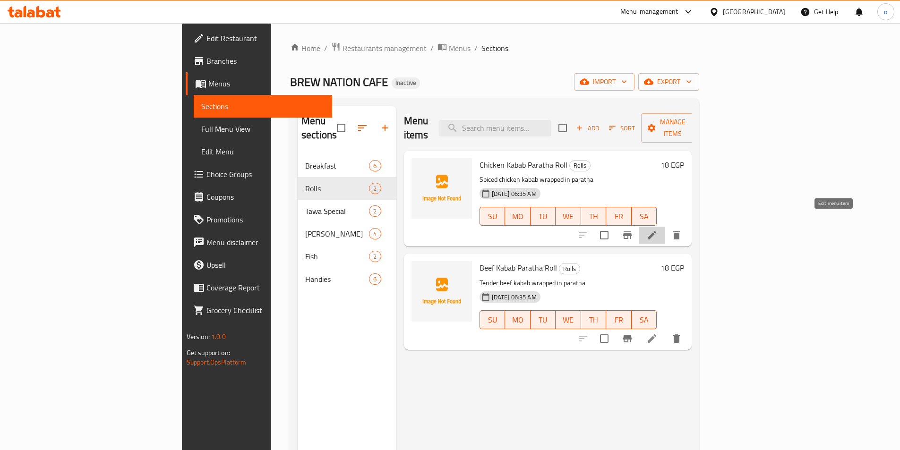
click at [656, 231] on icon at bounding box center [651, 235] width 9 height 9
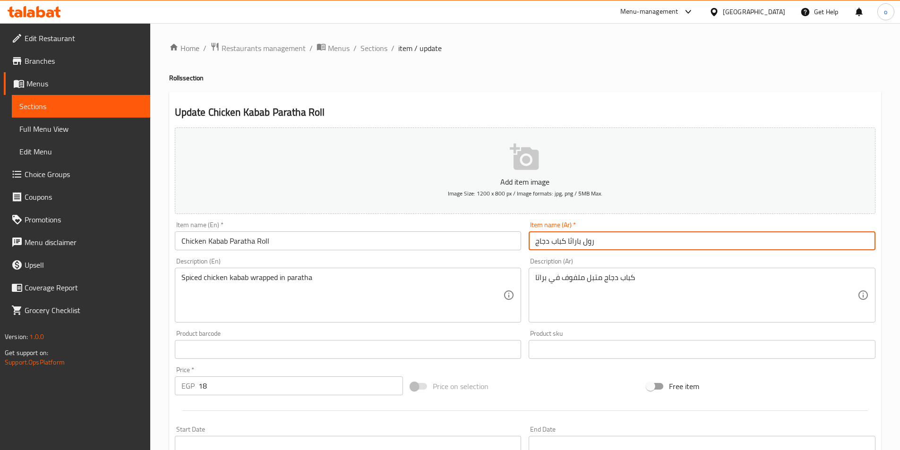
click at [571, 240] on input "رول باراثا كباب دجاج" at bounding box center [701, 240] width 347 height 19
type input "رول بارتا كباب دجاج"
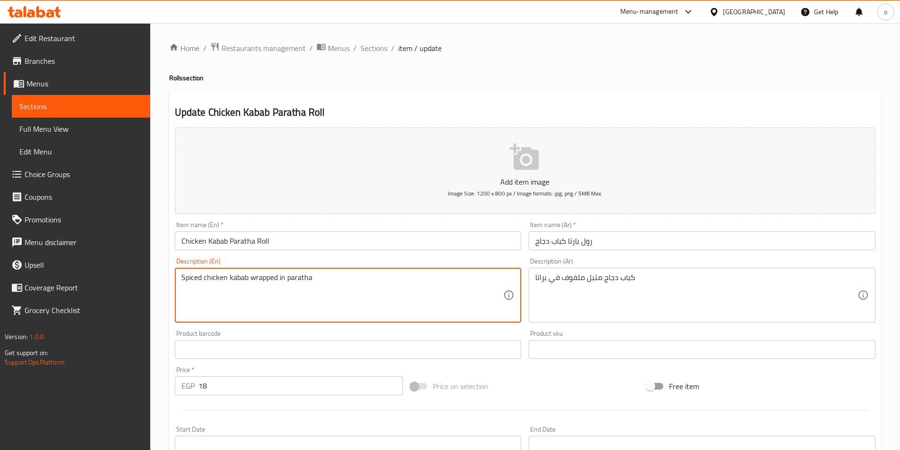
drag, startPoint x: 246, startPoint y: 276, endPoint x: 231, endPoint y: 276, distance: 14.6
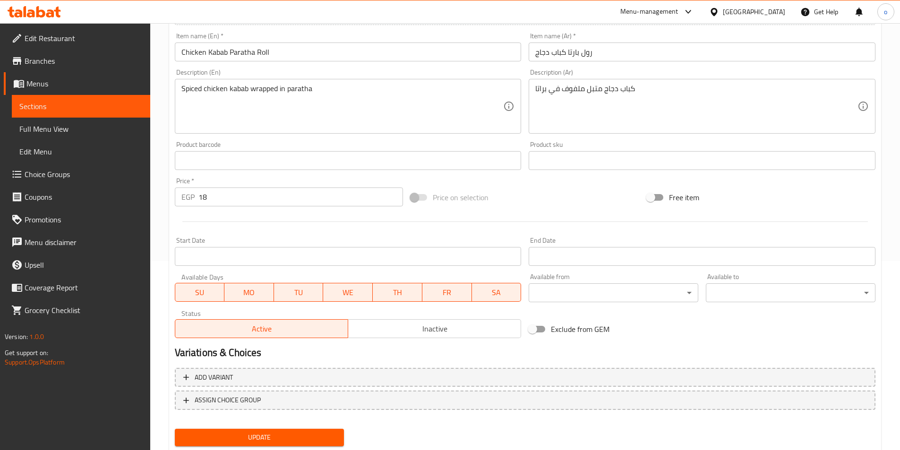
scroll to position [217, 0]
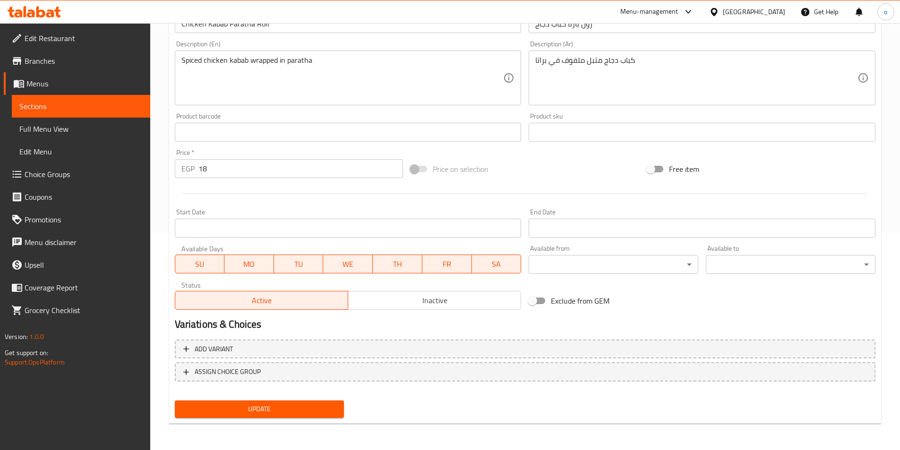
click at [278, 409] on span "Update" at bounding box center [259, 409] width 154 height 12
click at [25, 109] on span "Sections" at bounding box center [80, 106] width 123 height 11
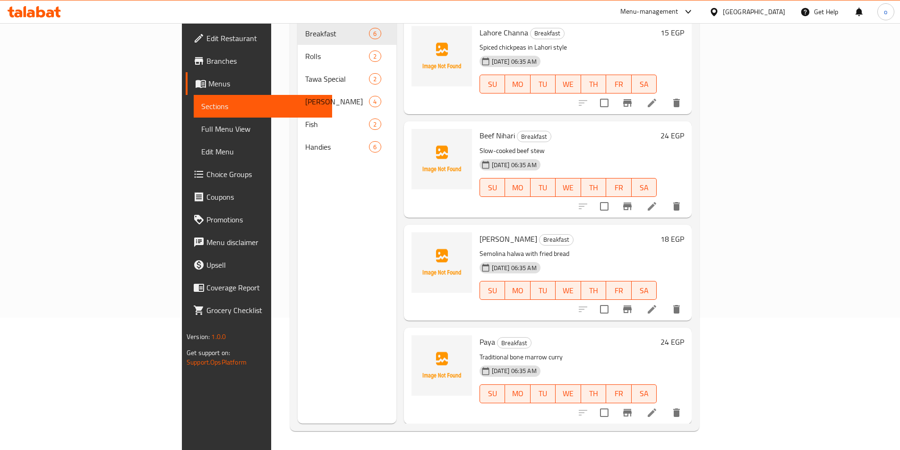
scroll to position [132, 0]
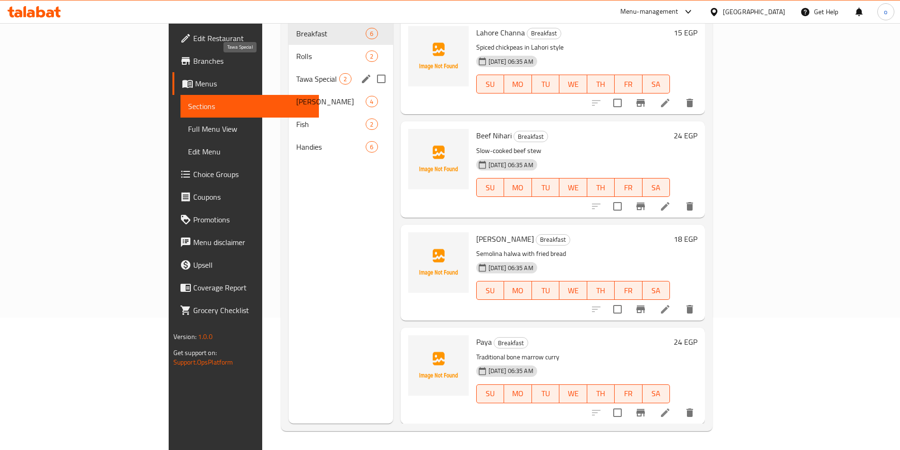
click at [296, 73] on span "Tawa Special" at bounding box center [317, 78] width 43 height 11
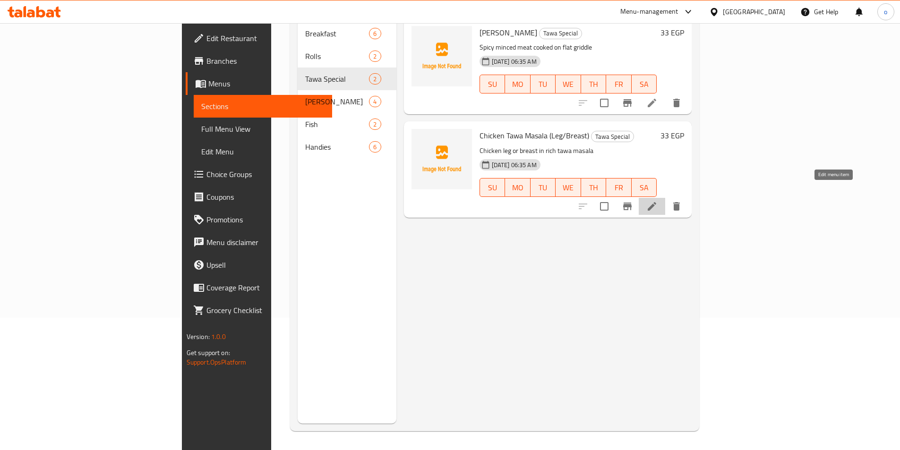
click at [657, 201] on icon at bounding box center [651, 206] width 11 height 11
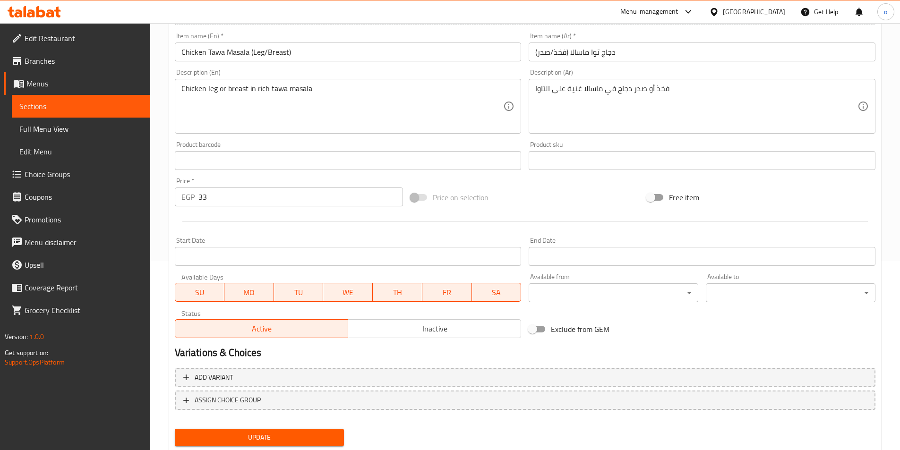
scroll to position [217, 0]
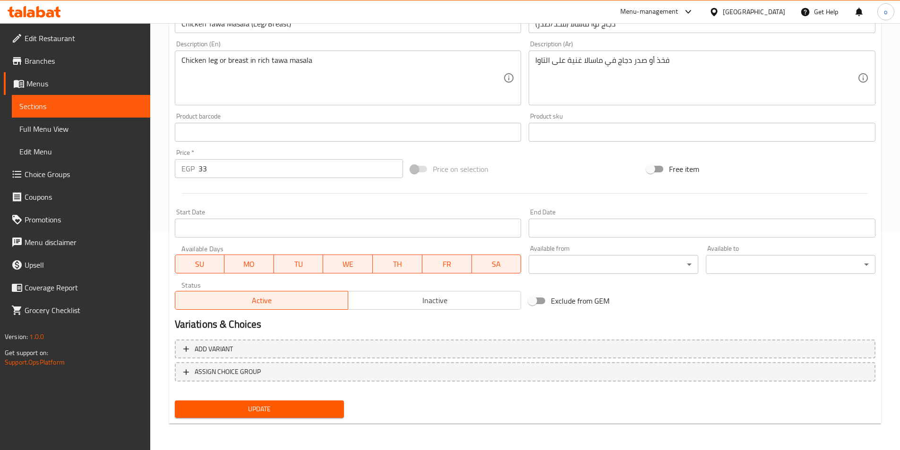
click at [272, 422] on div "Update Chicken Tawa Masala (Leg/Breast) Add item image Image Size: 1200 x 800 p…" at bounding box center [525, 149] width 712 height 550
click at [273, 415] on span "Update" at bounding box center [259, 409] width 154 height 12
click at [57, 111] on span "Sections" at bounding box center [80, 106] width 123 height 11
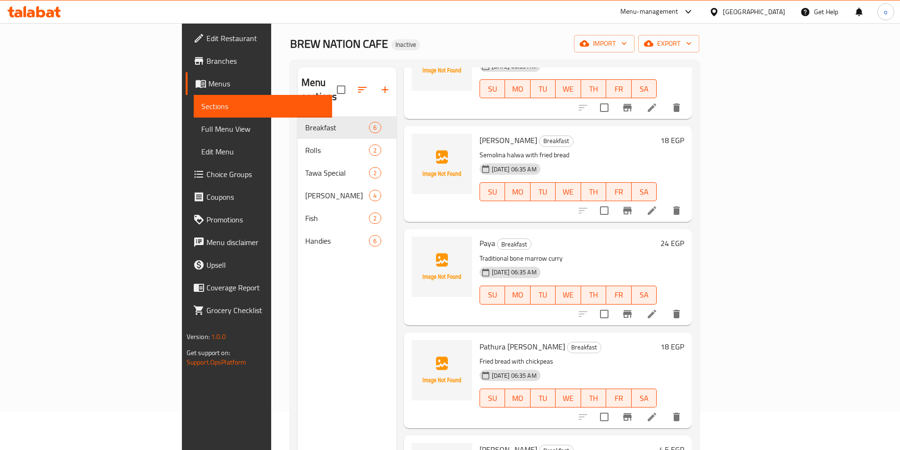
scroll to position [38, 0]
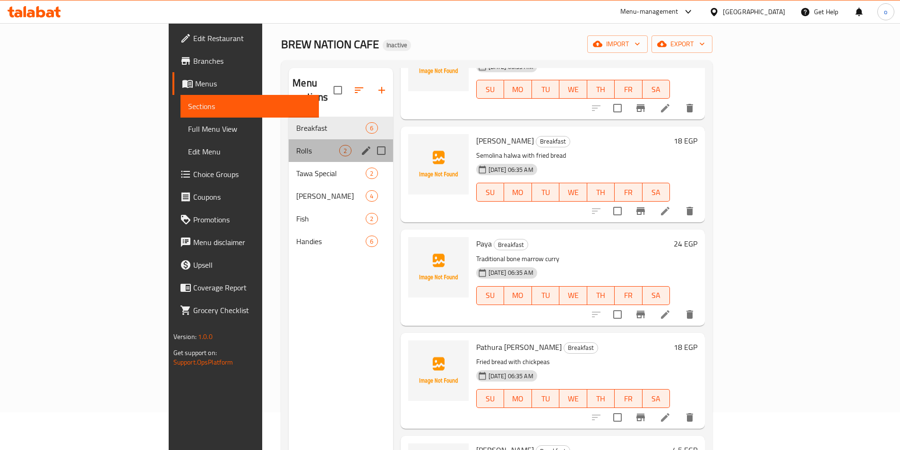
click at [289, 139] on div "Rolls 2" at bounding box center [341, 150] width 104 height 23
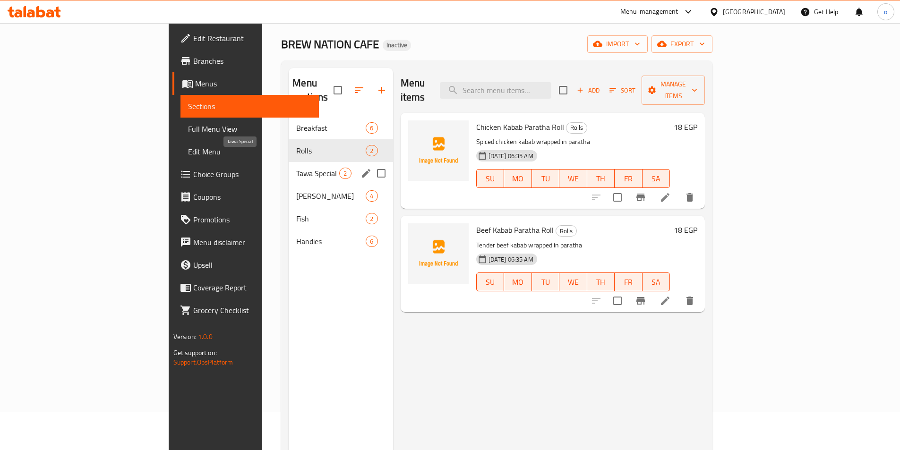
click at [296, 168] on span "Tawa Special" at bounding box center [317, 173] width 43 height 11
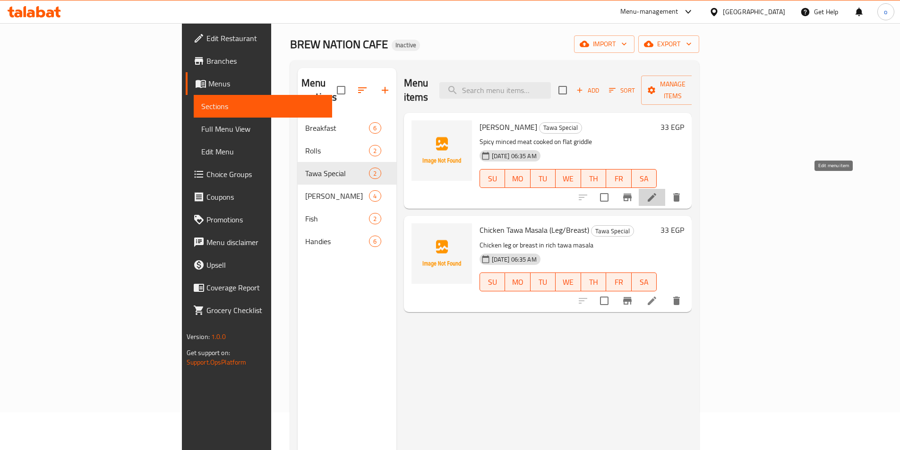
click at [656, 193] on icon at bounding box center [651, 197] width 9 height 9
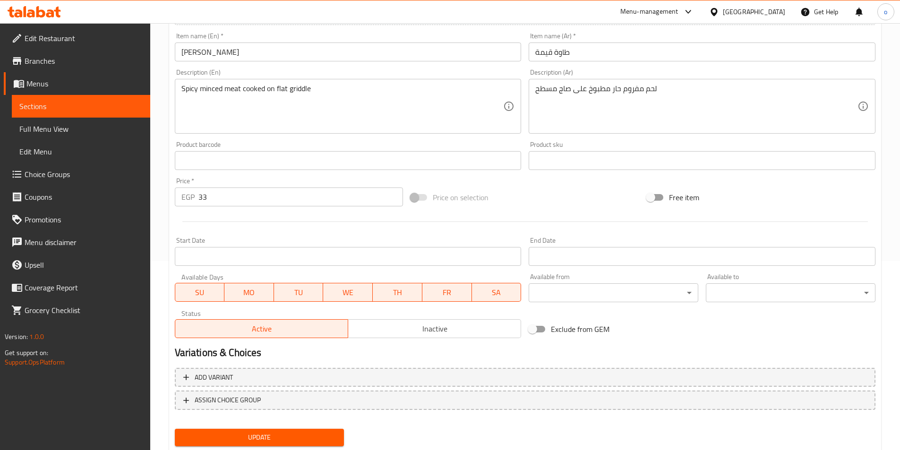
scroll to position [217, 0]
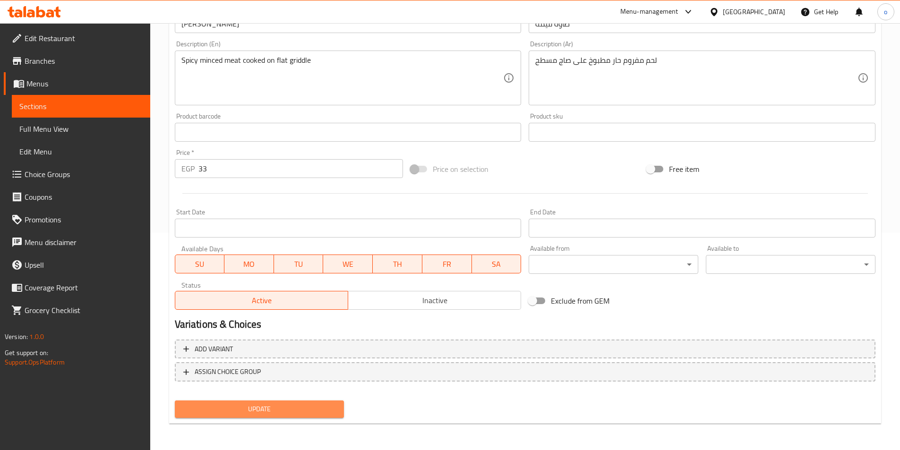
click at [289, 405] on span "Update" at bounding box center [259, 409] width 154 height 12
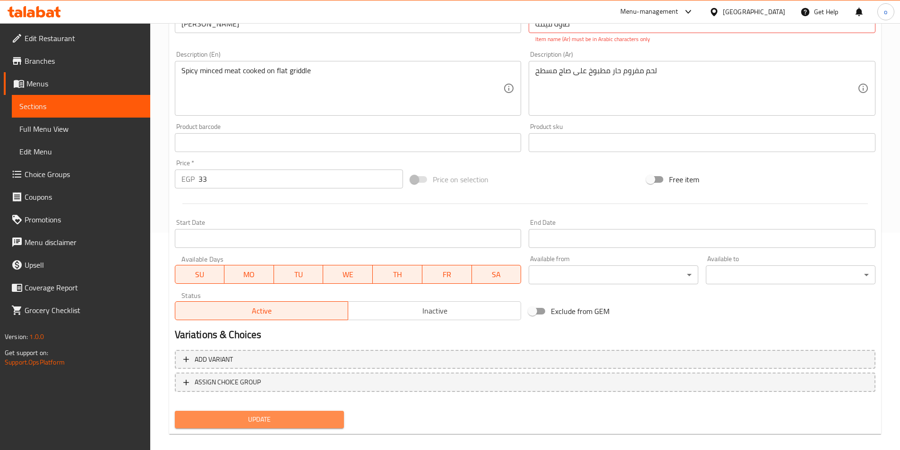
click at [292, 424] on span "Update" at bounding box center [259, 420] width 154 height 12
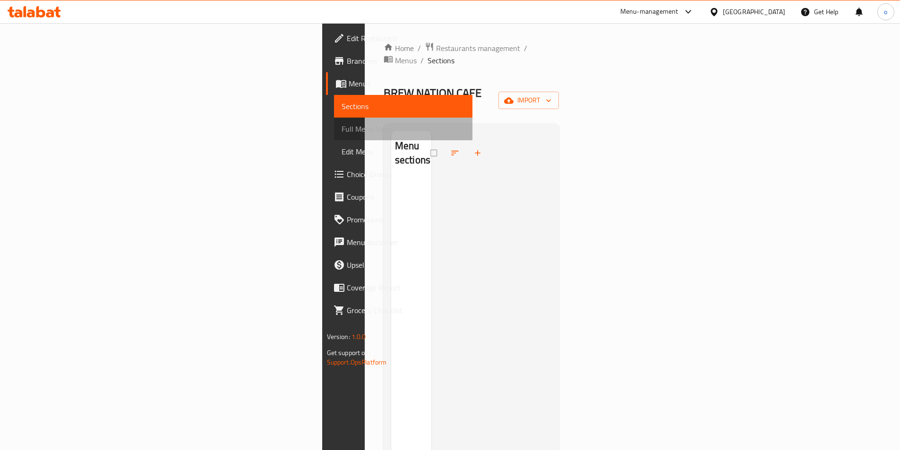
click at [341, 126] on span "Full Menu View" at bounding box center [402, 128] width 123 height 11
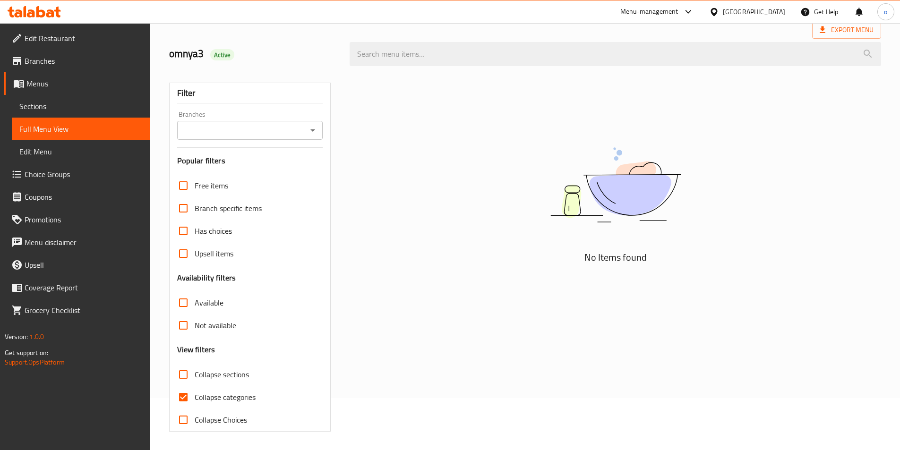
scroll to position [52, 0]
click at [176, 391] on input "Collapse categories" at bounding box center [183, 396] width 23 height 23
checkbox input "false"
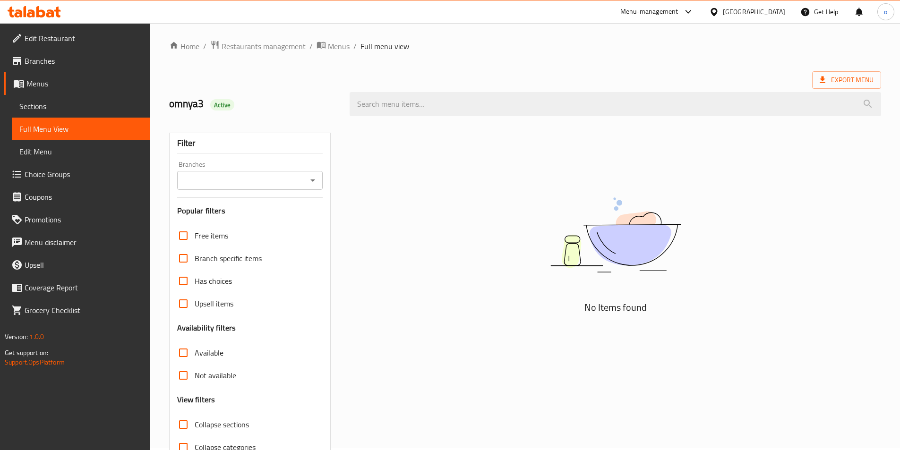
scroll to position [0, 0]
click at [91, 133] on span "Full Menu View" at bounding box center [80, 128] width 123 height 11
click at [87, 128] on span "Full Menu View" at bounding box center [80, 128] width 123 height 11
